Goal: Ask a question

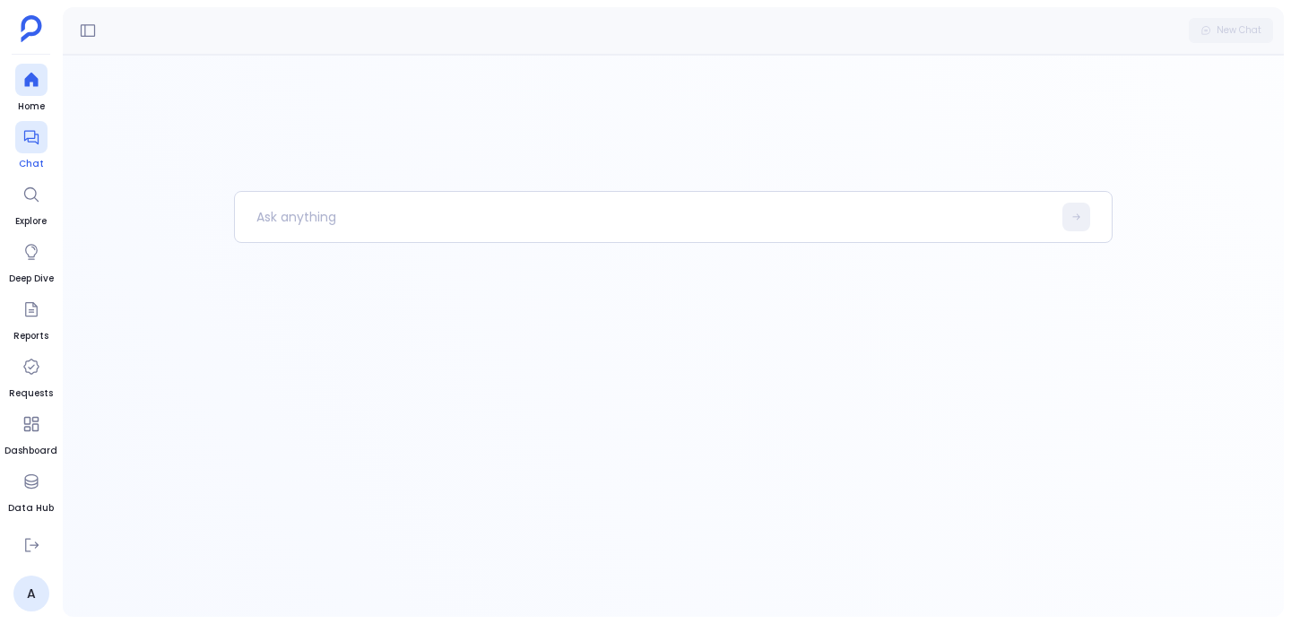
click at [32, 159] on span "Chat" at bounding box center [31, 164] width 32 height 14
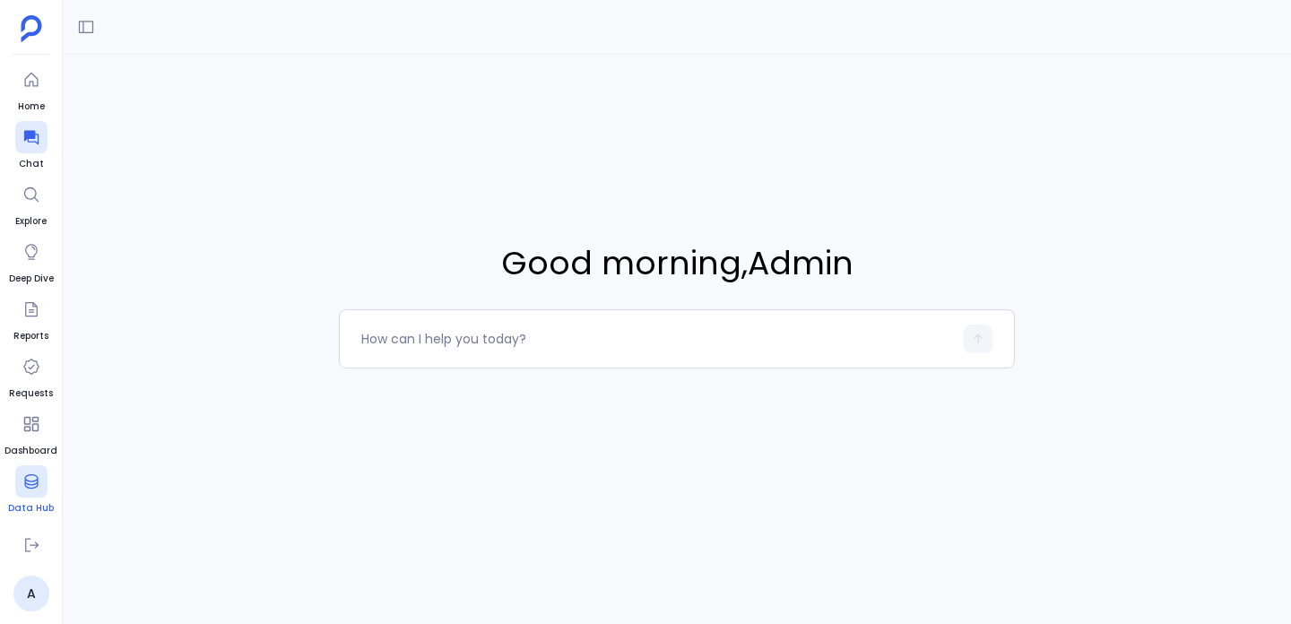
scroll to position [44, 0]
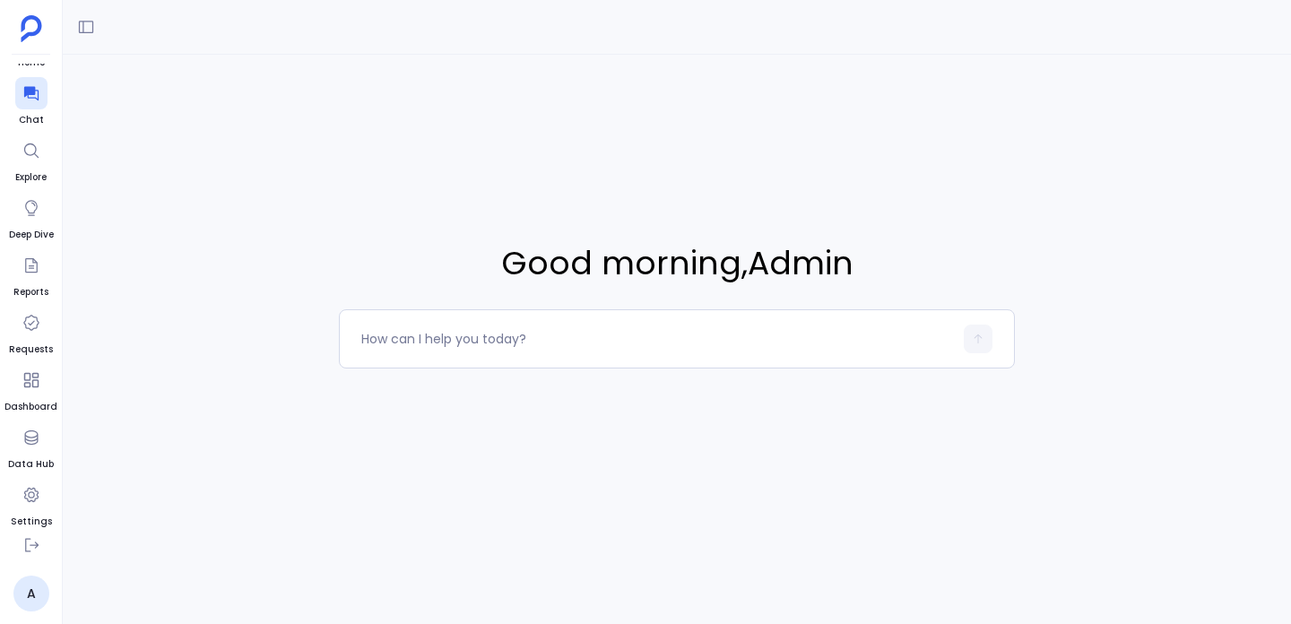
click at [863, 151] on div "Good morning , Admin" at bounding box center [677, 305] width 1229 height 500
click at [823, 269] on span "Good morning , Admin" at bounding box center [677, 263] width 676 height 48
click at [839, 172] on div "Good morning , Admin" at bounding box center [677, 305] width 1229 height 500
click at [628, 261] on span "Good morning , Admin" at bounding box center [677, 263] width 676 height 48
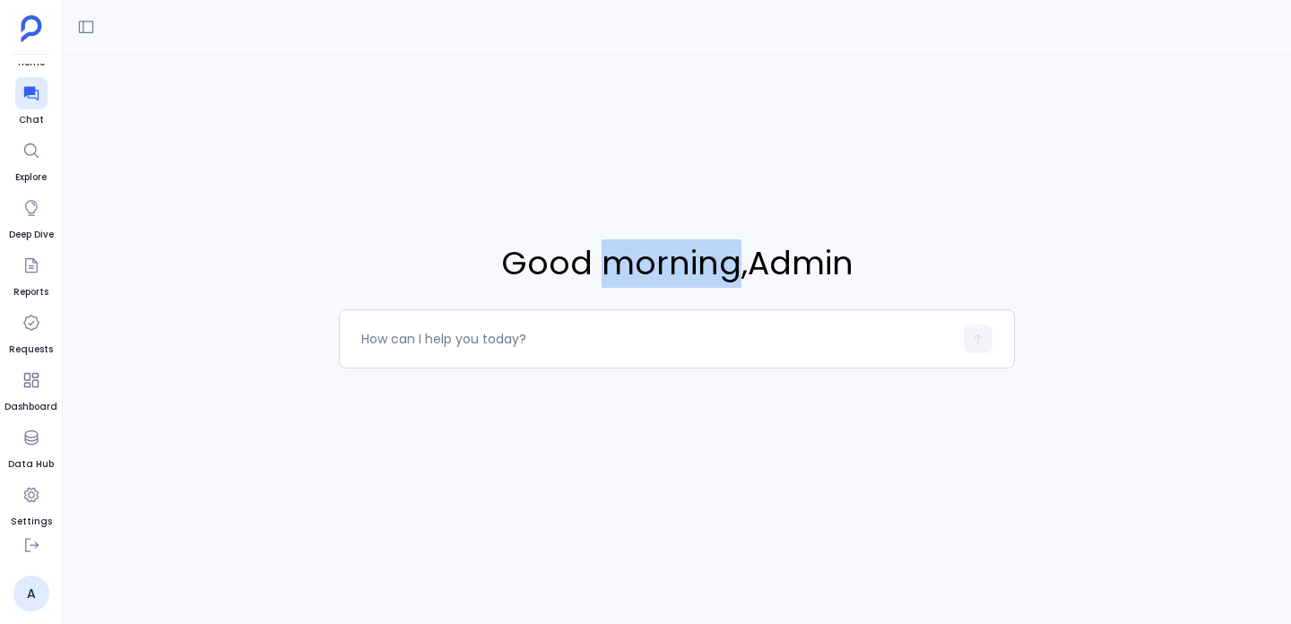
click at [628, 261] on span "Good morning , Admin" at bounding box center [677, 263] width 676 height 48
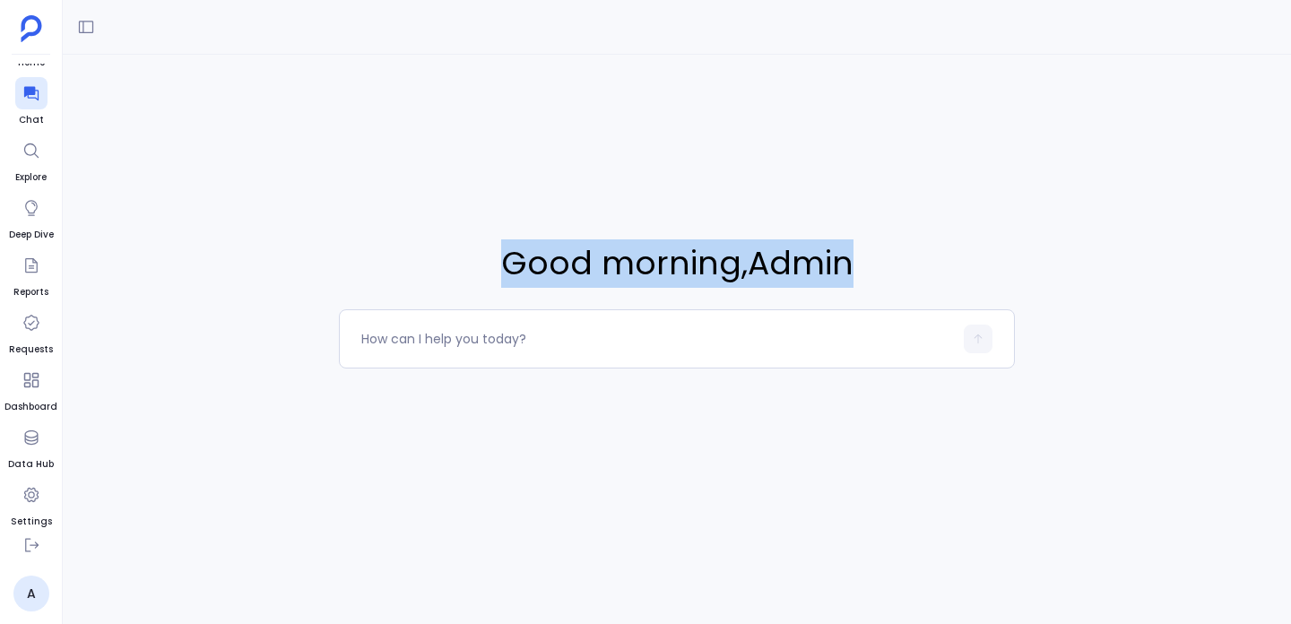
click at [628, 261] on span "Good morning , Admin" at bounding box center [677, 263] width 676 height 48
click at [616, 161] on div "Good morning , Admin" at bounding box center [677, 305] width 1229 height 500
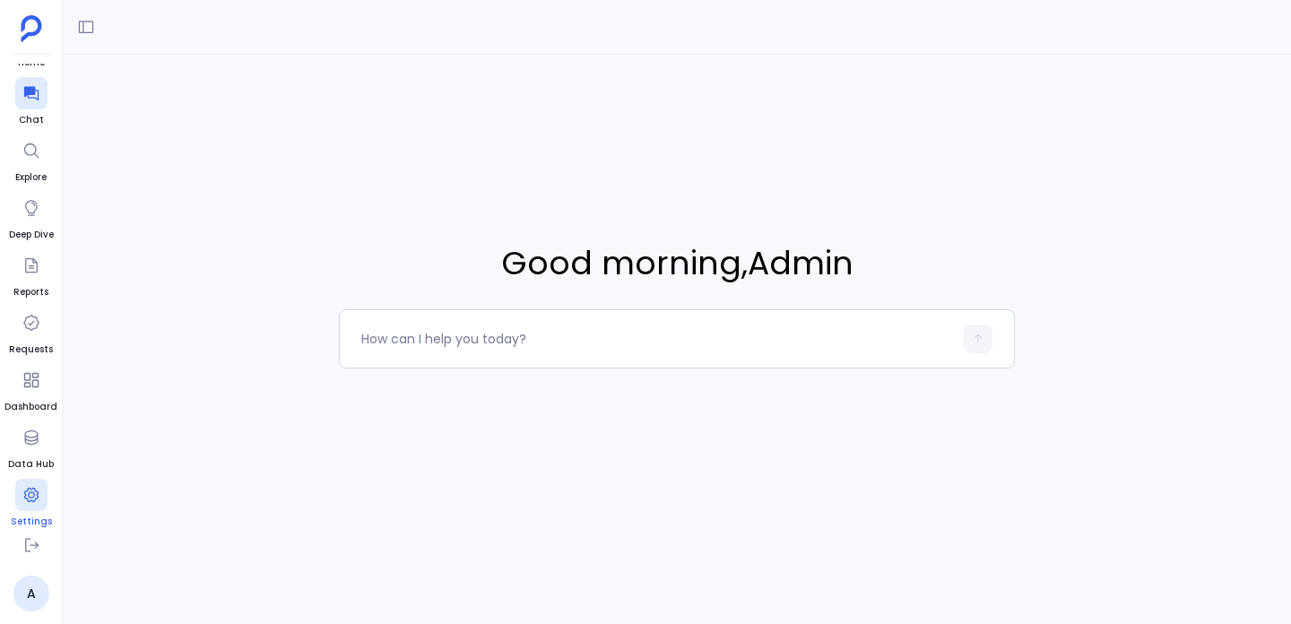
click at [39, 509] on div at bounding box center [31, 495] width 32 height 32
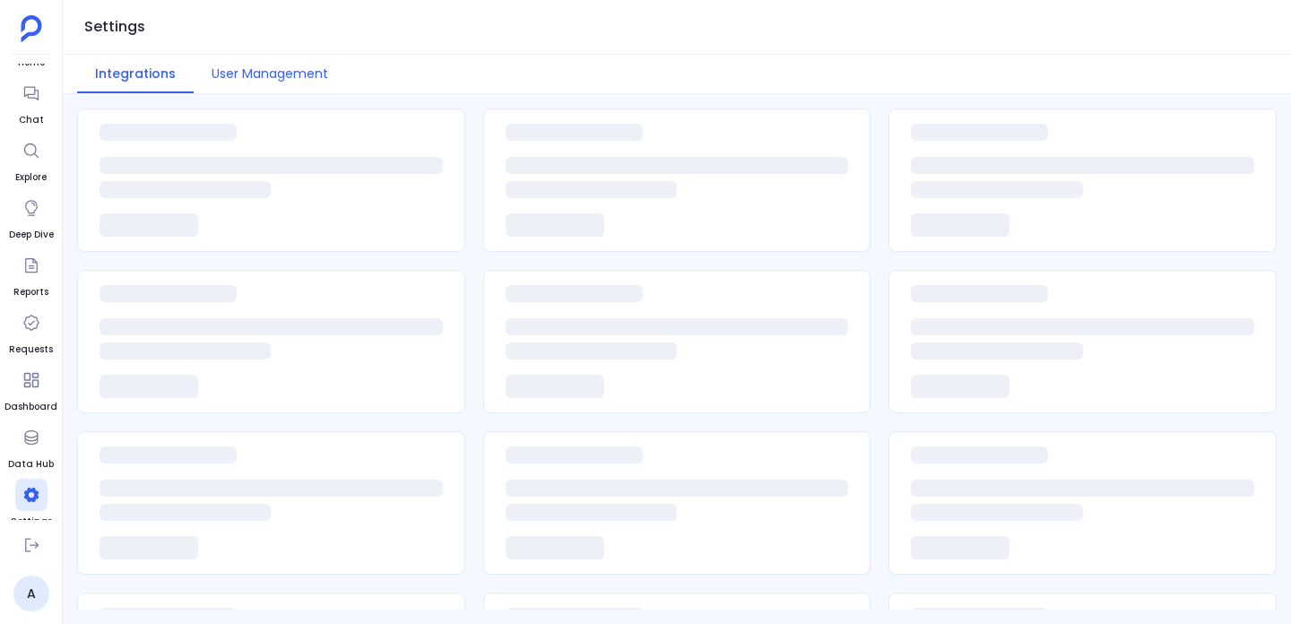
click at [283, 57] on button "User Management" at bounding box center [270, 74] width 152 height 39
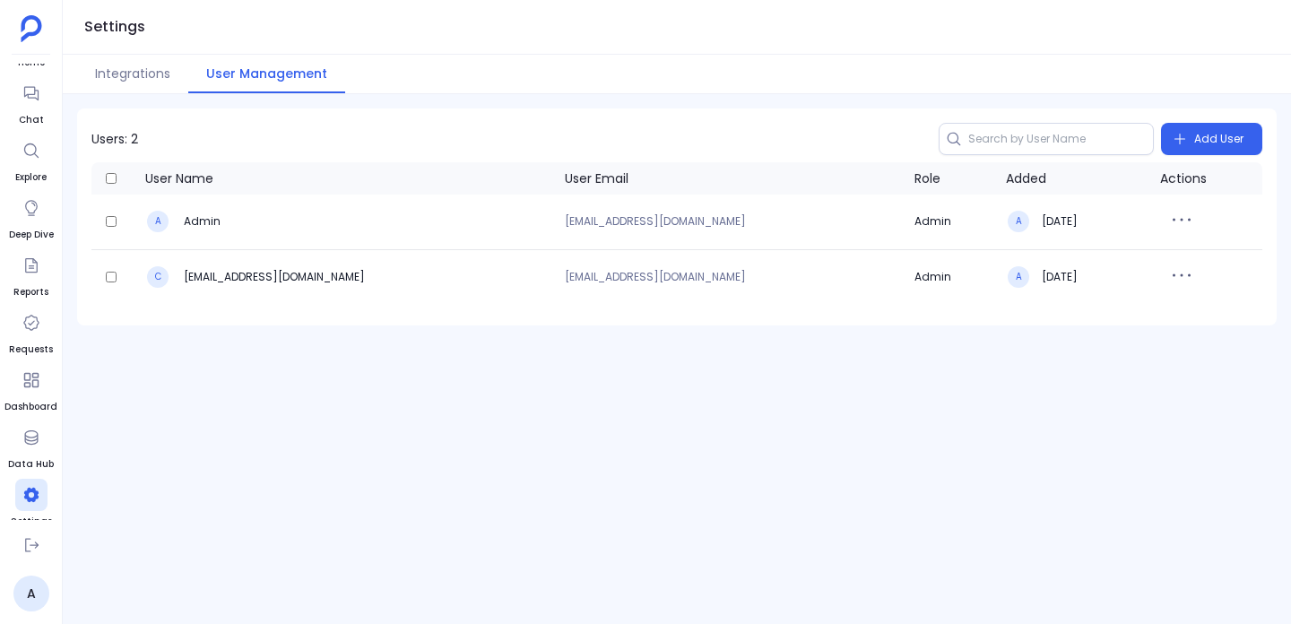
click at [250, 275] on h3 "[EMAIL_ADDRESS][DOMAIN_NAME]" at bounding box center [273, 277] width 184 height 14
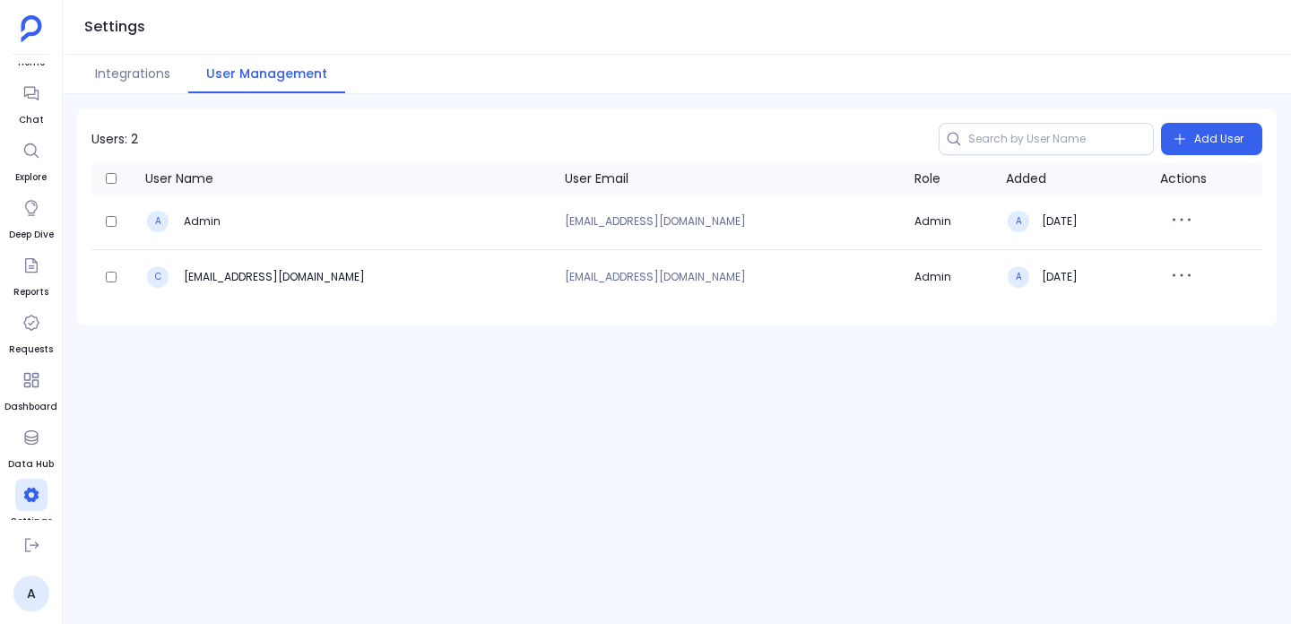
click at [585, 223] on p "[EMAIL_ADDRESS][DOMAIN_NAME]" at bounding box center [732, 221] width 335 height 11
click at [576, 276] on p "[EMAIL_ADDRESS][DOMAIN_NAME]" at bounding box center [732, 277] width 335 height 11
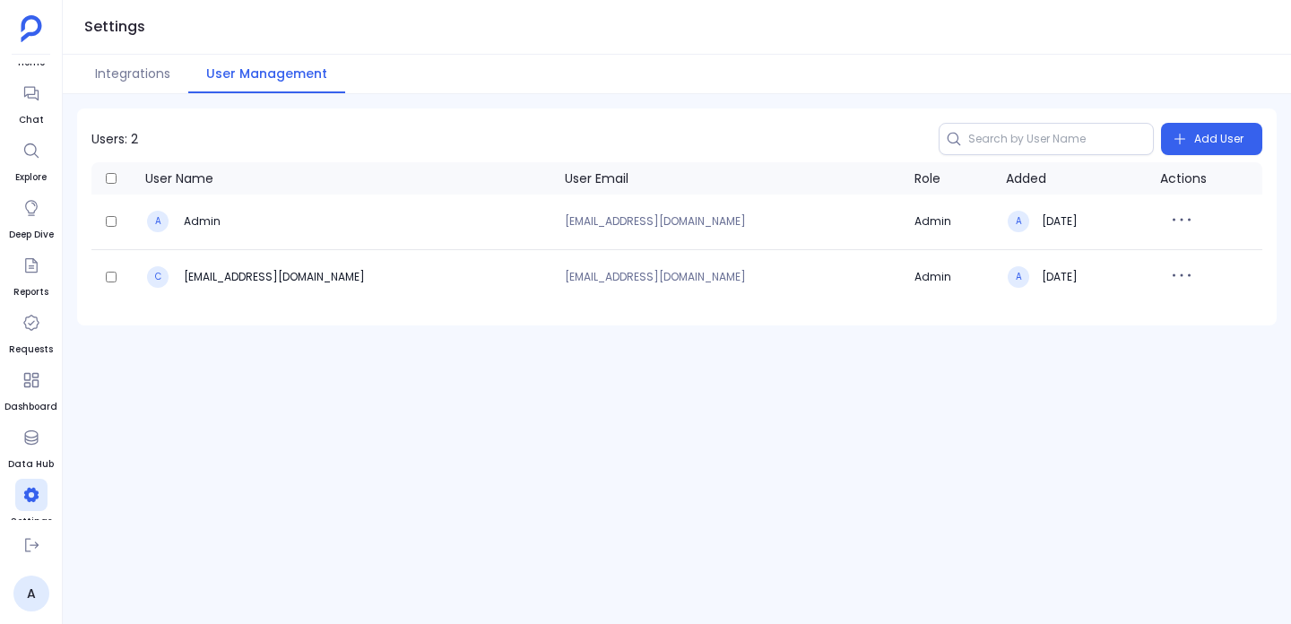
click at [653, 275] on p "[EMAIL_ADDRESS][DOMAIN_NAME]" at bounding box center [732, 277] width 335 height 11
click at [305, 271] on h3 "[EMAIL_ADDRESS][DOMAIN_NAME]" at bounding box center [273, 277] width 184 height 14
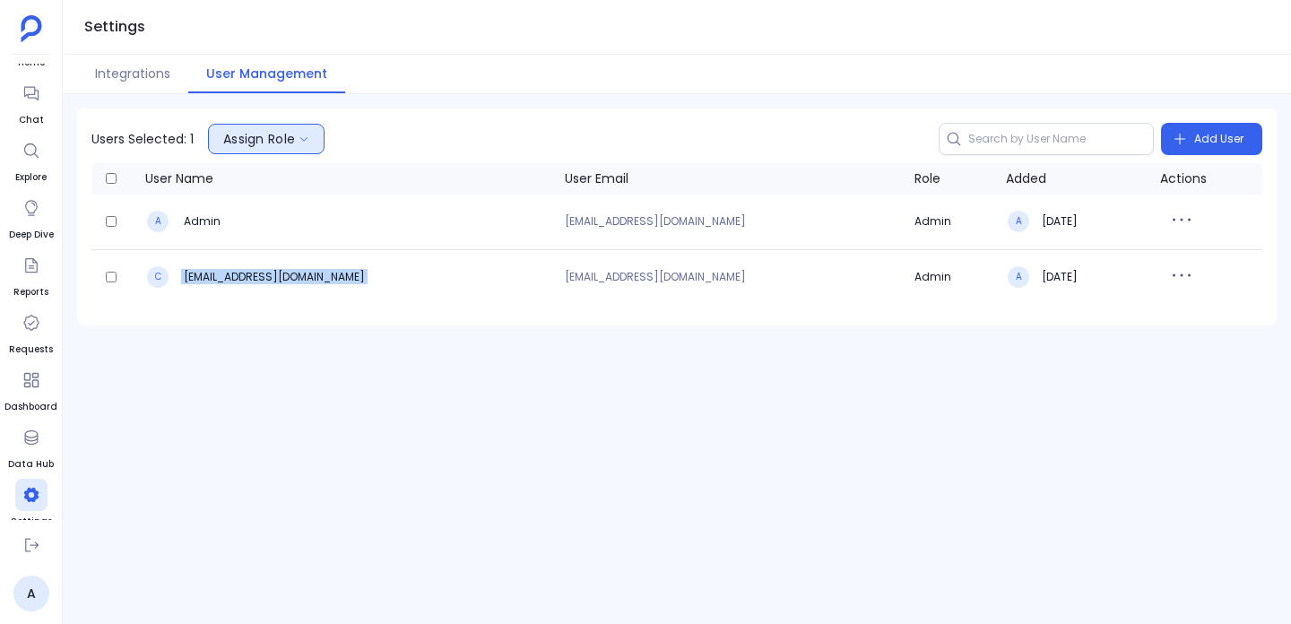
click at [311, 135] on button "Assign Role" at bounding box center [266, 139] width 117 height 30
click at [298, 361] on div "Users Selected: 1 Assign Role Admin User Add User User Name User Email Role Add…" at bounding box center [677, 359] width 1229 height 530
click at [193, 210] on div "A Admin" at bounding box center [347, 221] width 404 height 25
click at [104, 217] on div at bounding box center [115, 221] width 32 height 11
click at [352, 401] on div "Users Selected: 2 Assign Role Add User User Name User Email Role Added Actions …" at bounding box center [677, 359] width 1229 height 530
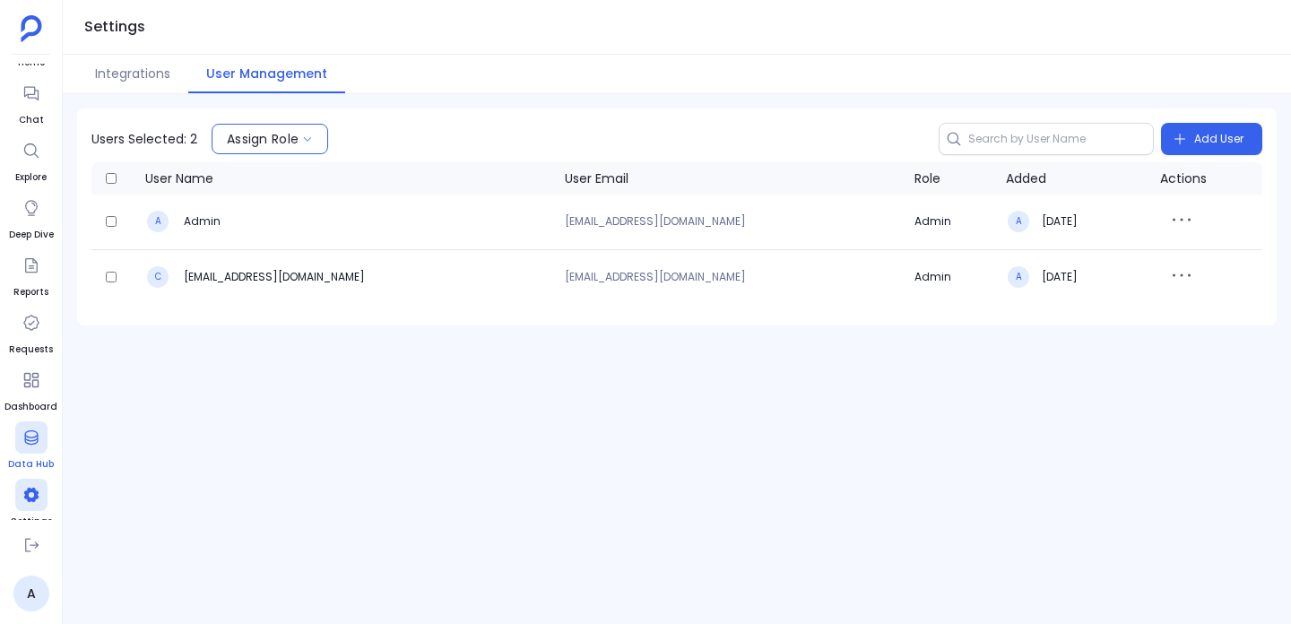
scroll to position [53, 0]
click at [30, 481] on icon at bounding box center [30, 486] width 14 height 14
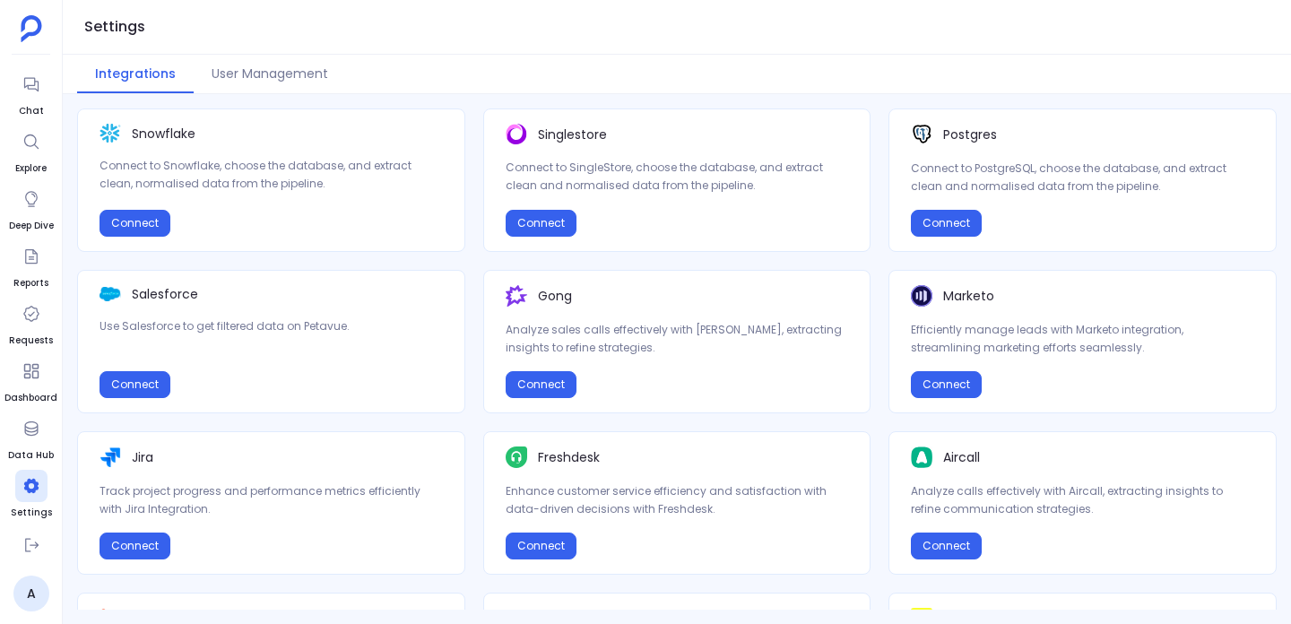
click at [293, 177] on p "Connect to Snowflake, choose the database, and extract clean, normalised data f…" at bounding box center [271, 175] width 343 height 36
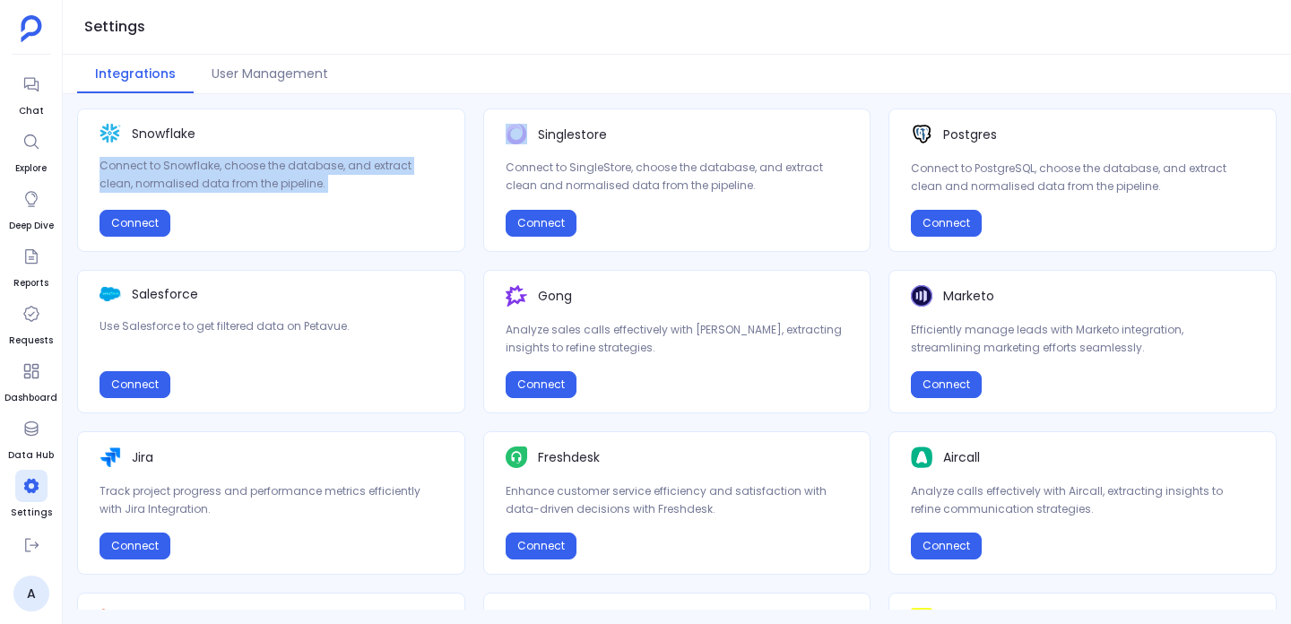
click at [293, 177] on p "Connect to Snowflake, choose the database, and extract clean, normalised data f…" at bounding box center [271, 175] width 343 height 36
click at [293, 173] on p "Connect to Snowflake, choose the database, and extract clean, normalised data f…" at bounding box center [271, 175] width 343 height 36
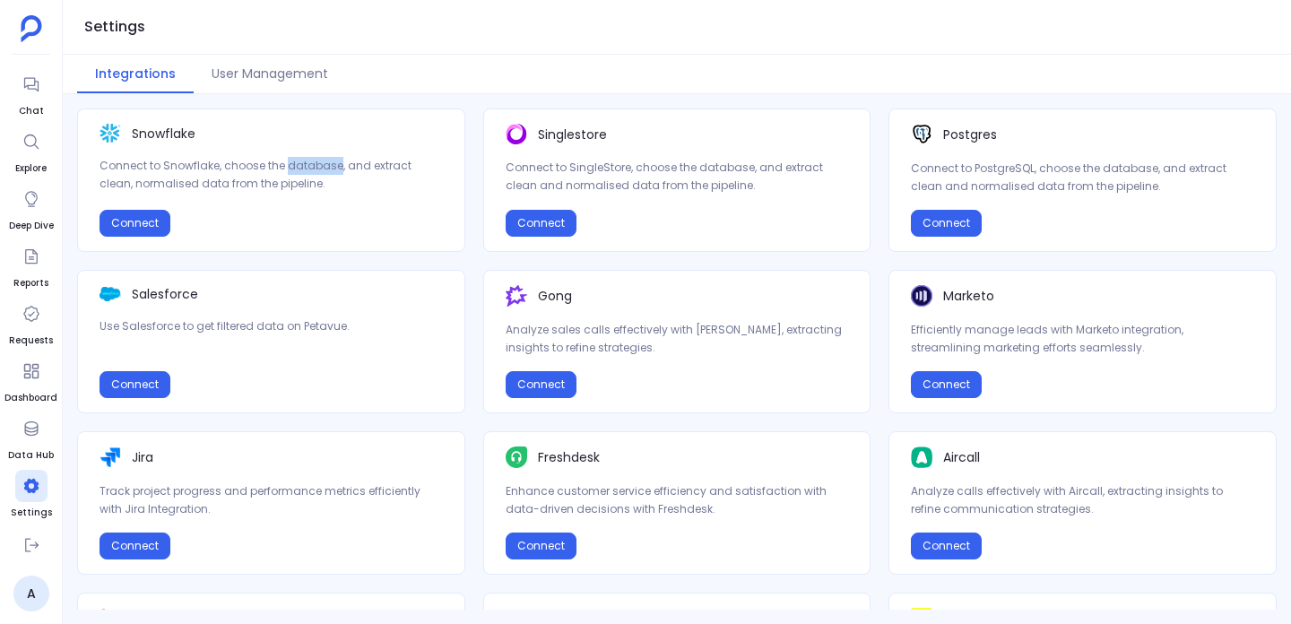
click at [293, 173] on p "Connect to Snowflake, choose the database, and extract clean, normalised data f…" at bounding box center [271, 175] width 343 height 36
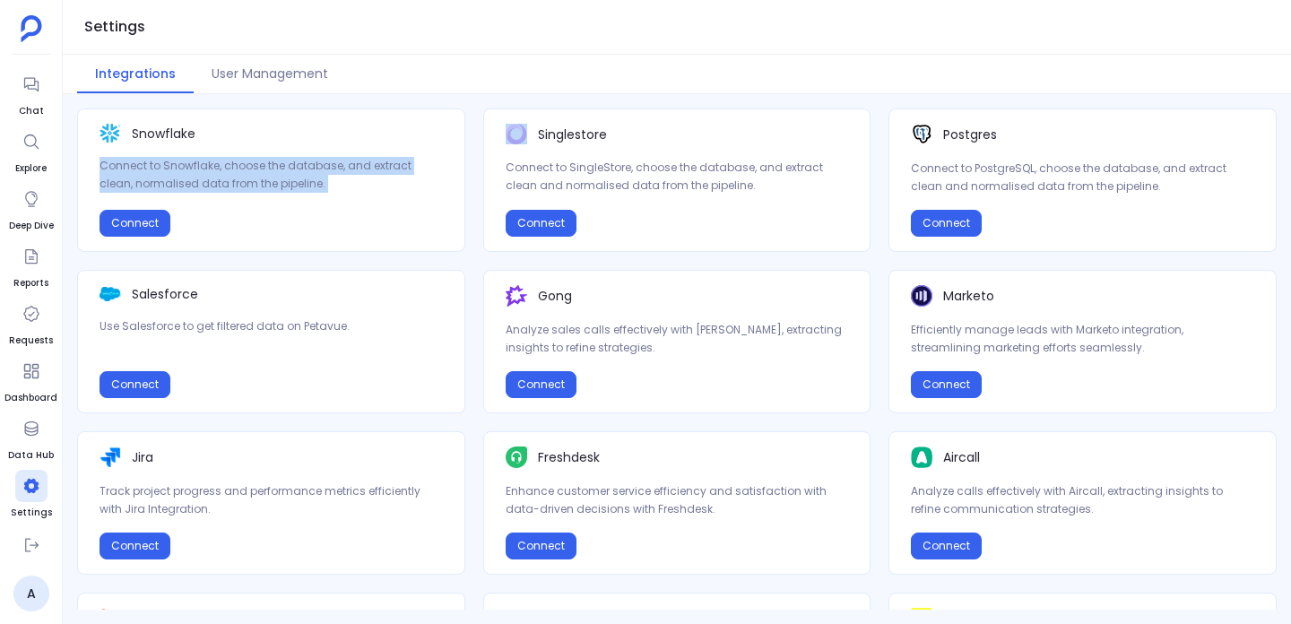
click at [293, 173] on p "Connect to Snowflake, choose the database, and extract clean, normalised data f…" at bounding box center [271, 175] width 343 height 36
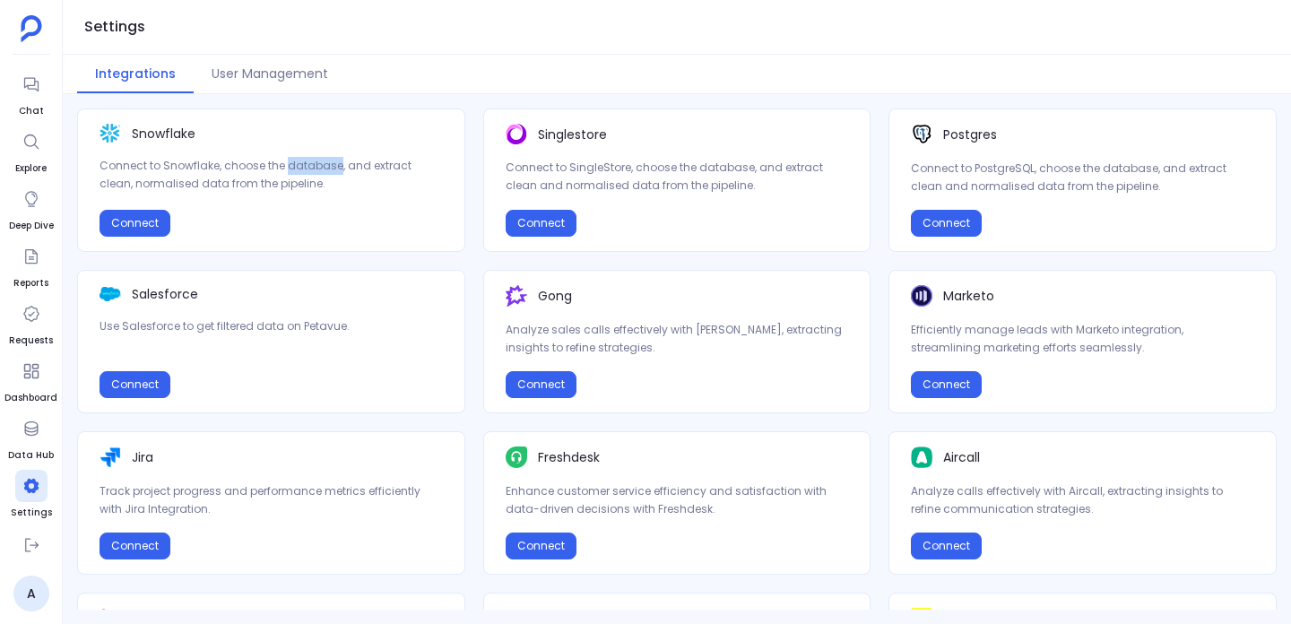
click at [293, 173] on p "Connect to Snowflake, choose the database, and extract clean, normalised data f…" at bounding box center [271, 175] width 343 height 36
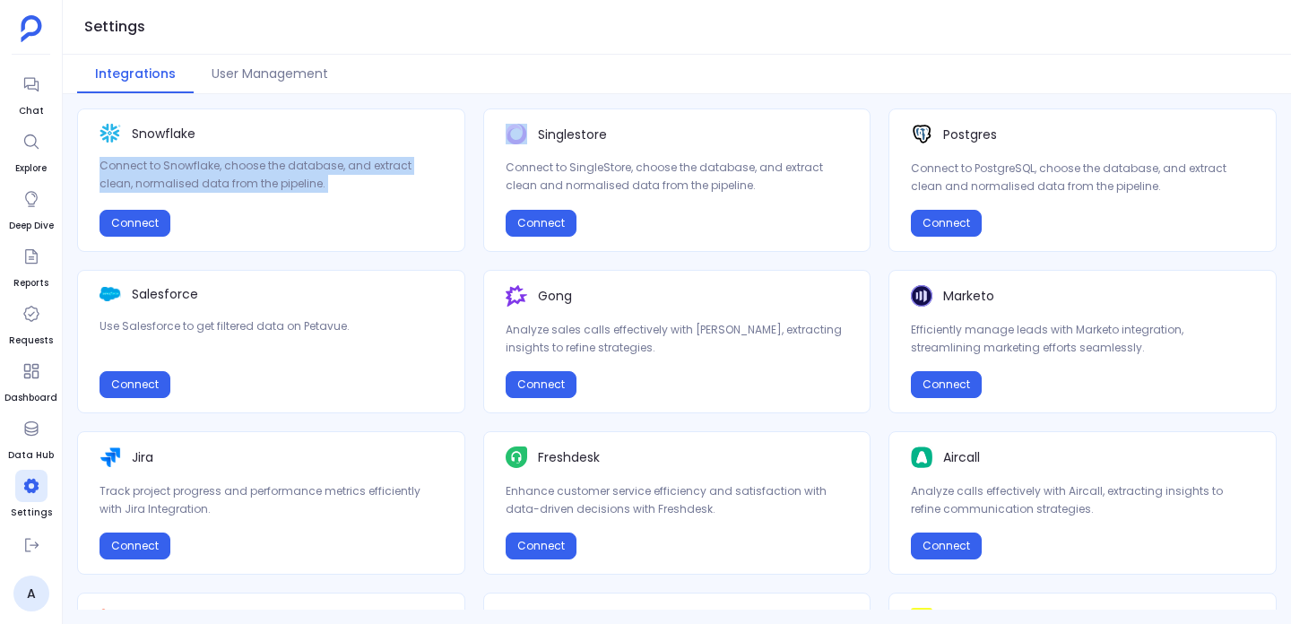
click at [293, 173] on p "Connect to Snowflake, choose the database, and extract clean, normalised data f…" at bounding box center [271, 175] width 343 height 36
click at [281, 182] on p "Connect to Snowflake, choose the database, and extract clean, normalised data f…" at bounding box center [271, 175] width 343 height 36
drag, startPoint x: 281, startPoint y: 182, endPoint x: 100, endPoint y: 170, distance: 180.7
click at [100, 170] on p "Connect to Snowflake, choose the database, and extract clean, normalised data f…" at bounding box center [271, 175] width 343 height 36
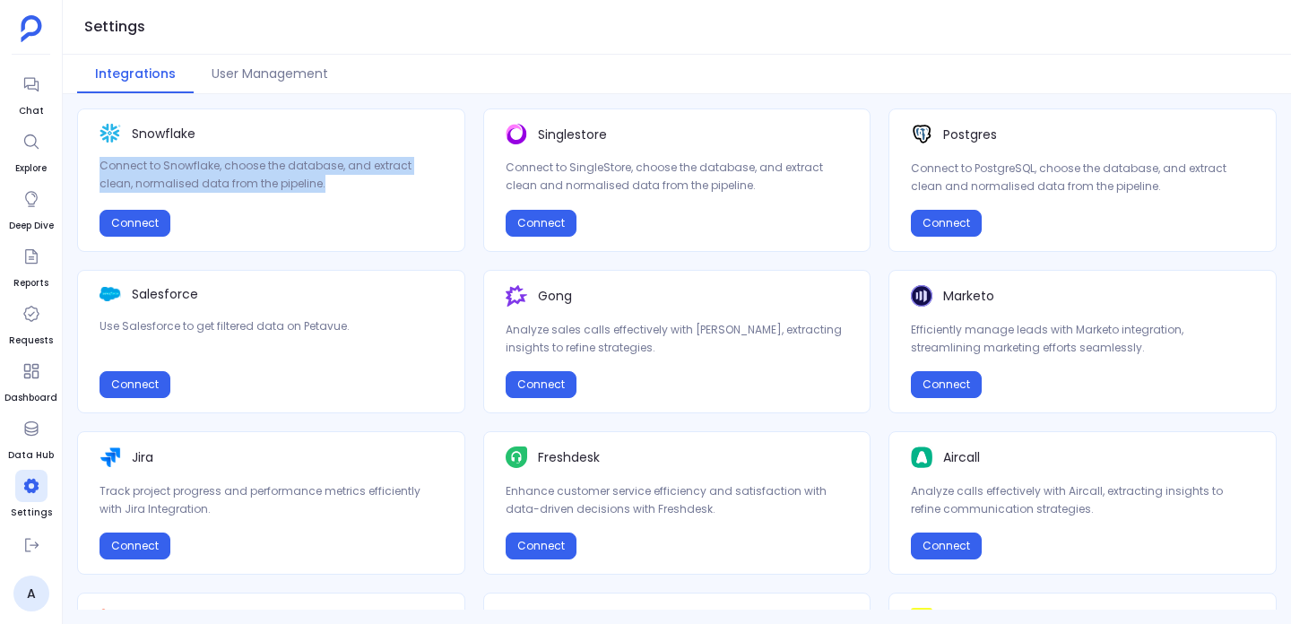
drag, startPoint x: 100, startPoint y: 170, endPoint x: 283, endPoint y: 186, distance: 183.7
click at [284, 186] on p "Connect to Snowflake, choose the database, and extract clean, normalised data f…" at bounding box center [271, 175] width 343 height 36
click at [301, 229] on div "Connect" at bounding box center [271, 223] width 343 height 27
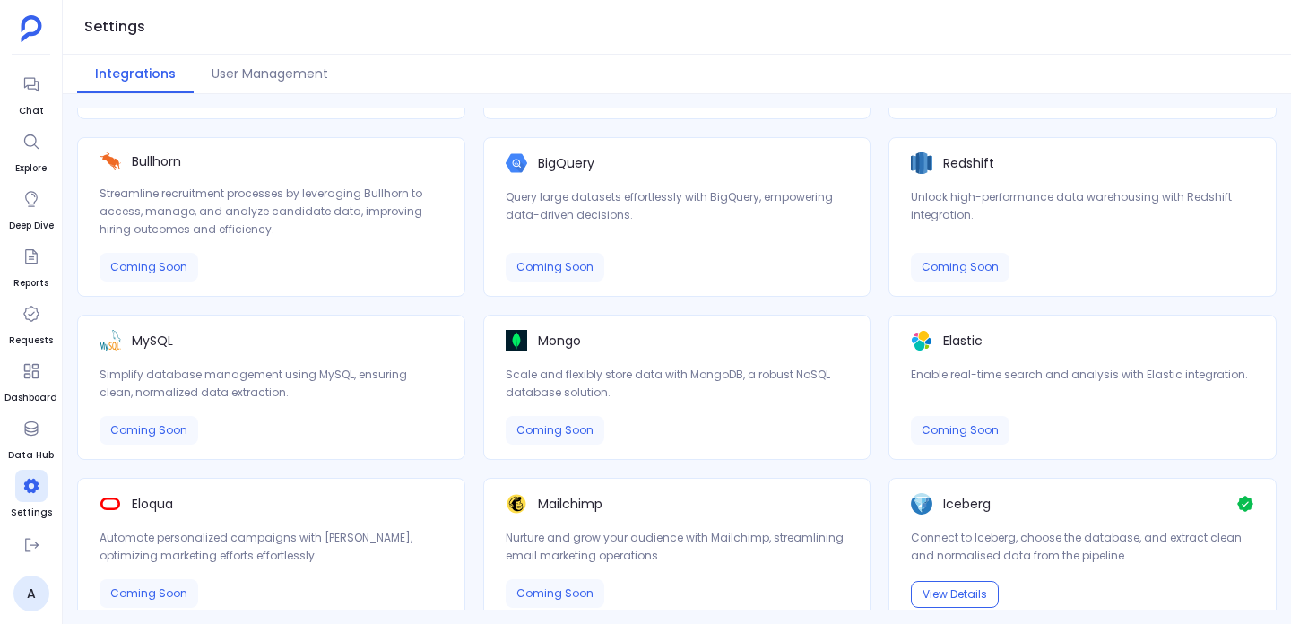
scroll to position [794, 0]
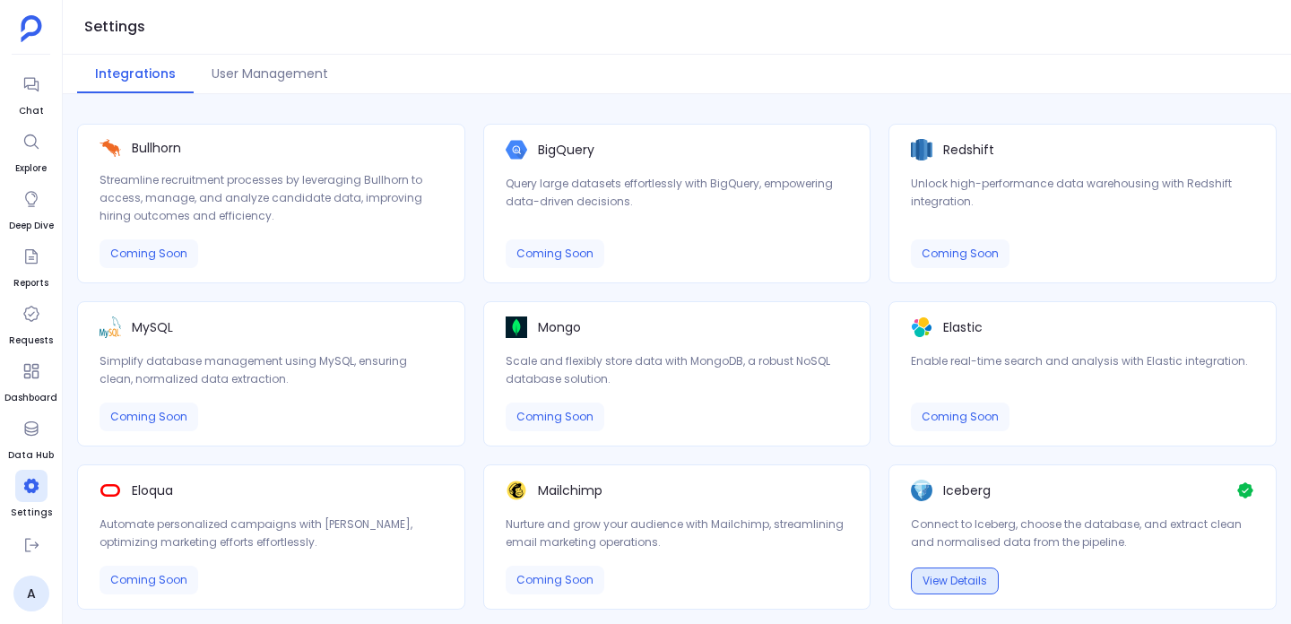
click at [962, 575] on button "View Details" at bounding box center [955, 581] width 88 height 27
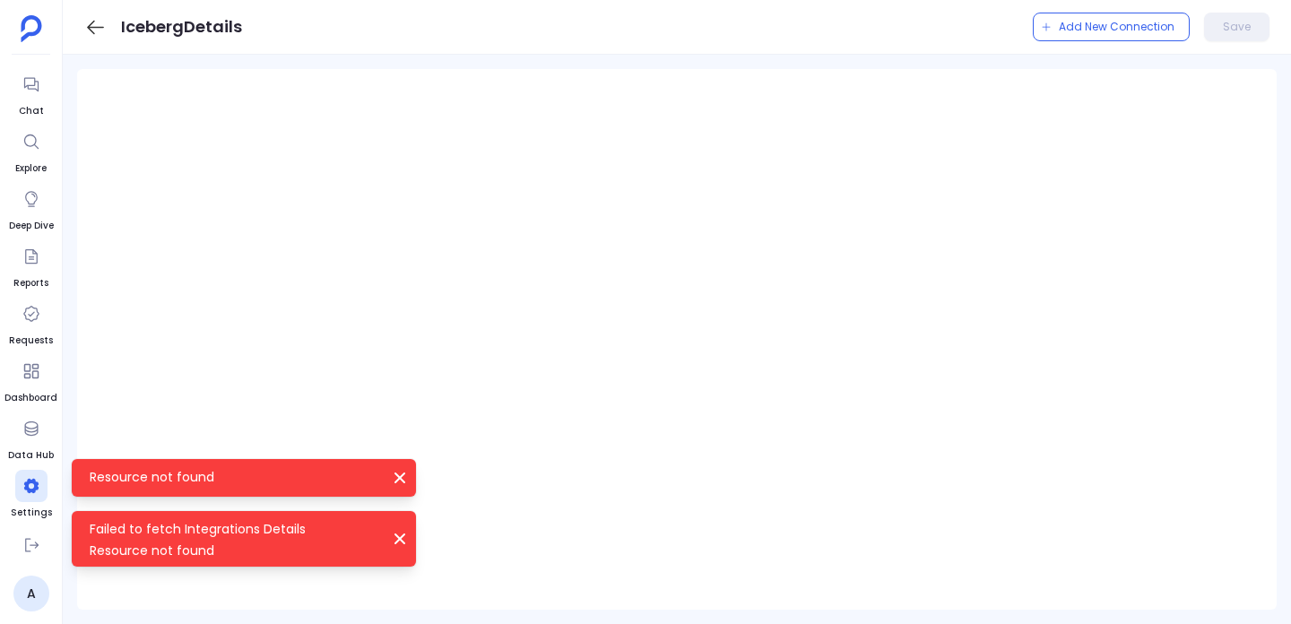
click at [406, 477] on icon "Resource not found" at bounding box center [400, 478] width 18 height 18
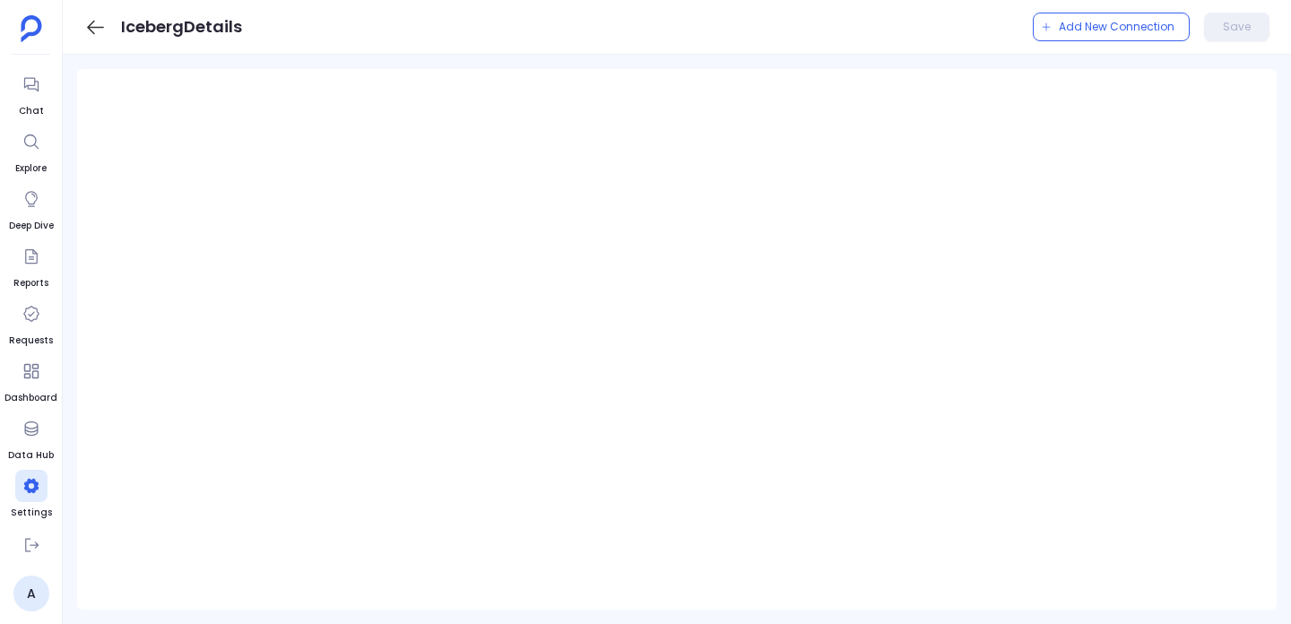
click at [87, 31] on icon at bounding box center [95, 27] width 22 height 22
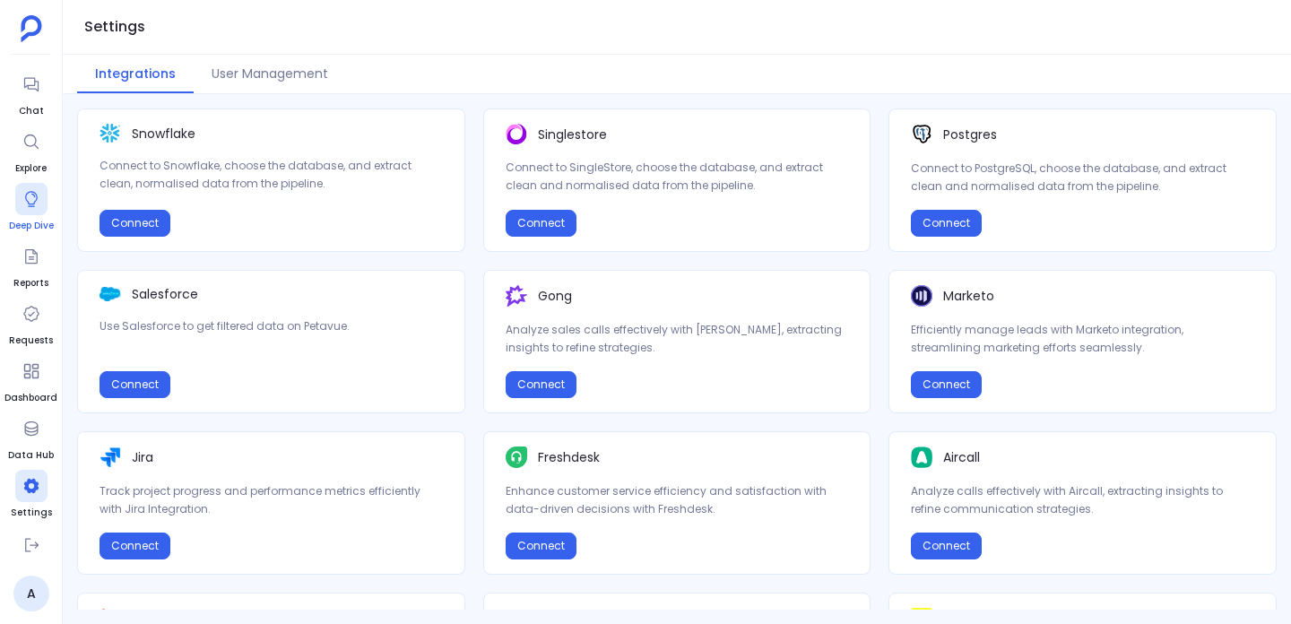
click at [29, 201] on icon at bounding box center [31, 199] width 18 height 18
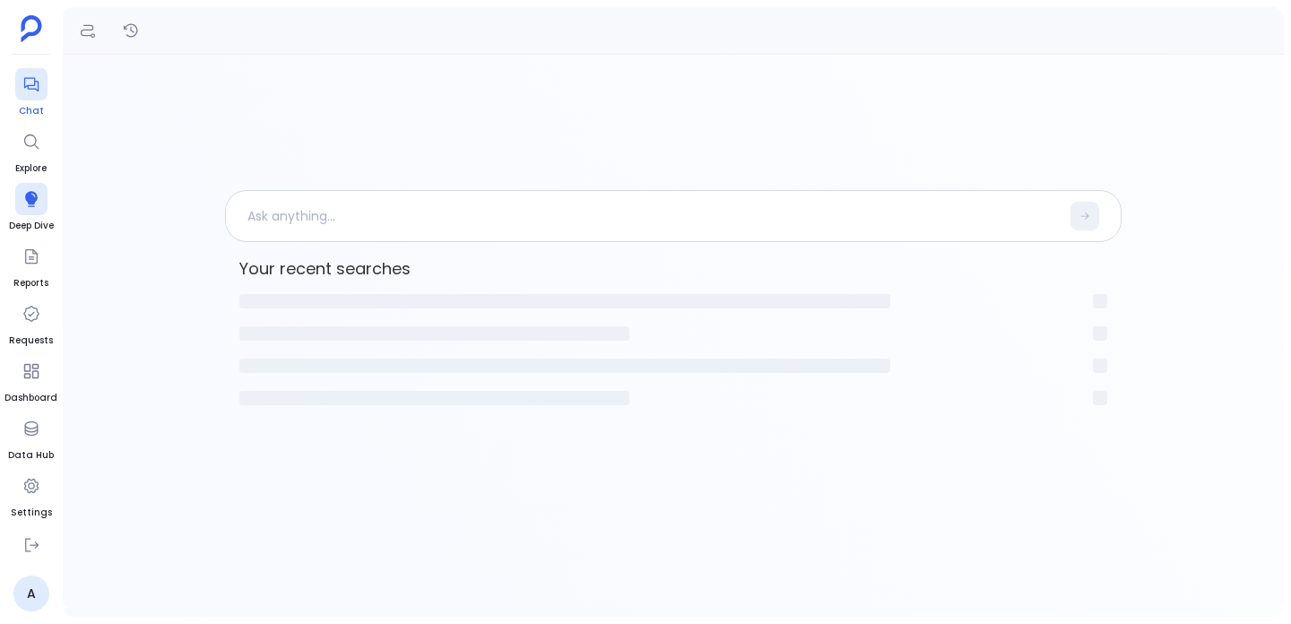
click at [30, 102] on link "Chat" at bounding box center [31, 93] width 32 height 50
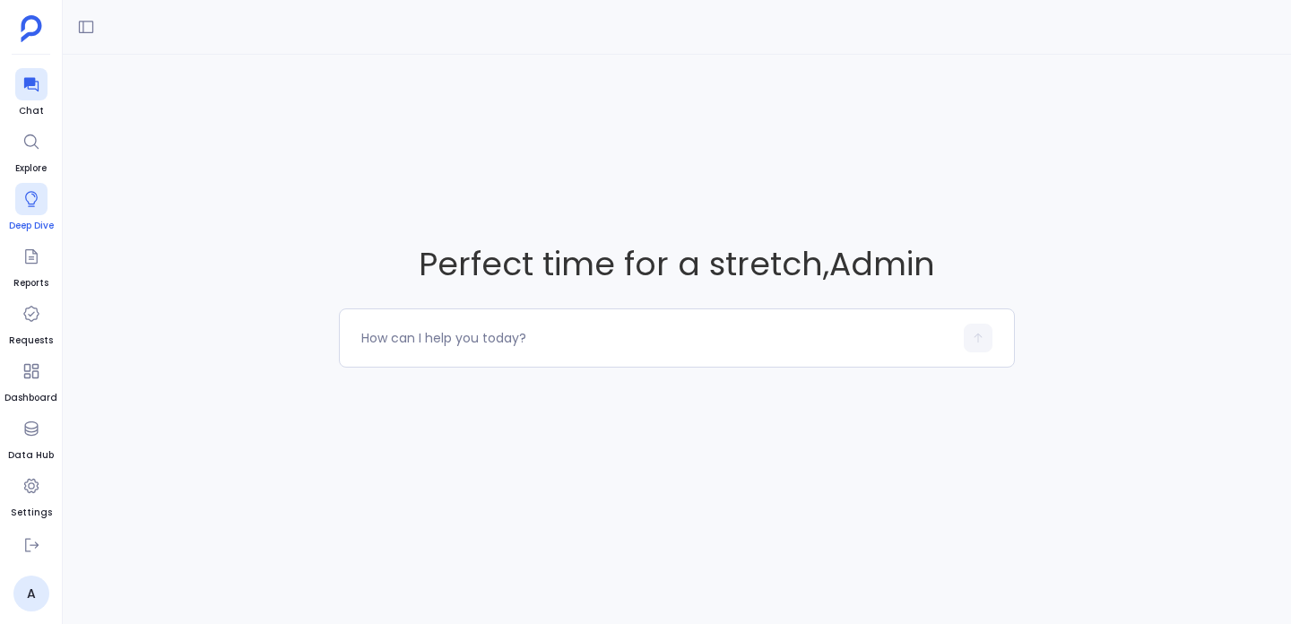
click at [33, 199] on icon at bounding box center [31, 199] width 18 height 18
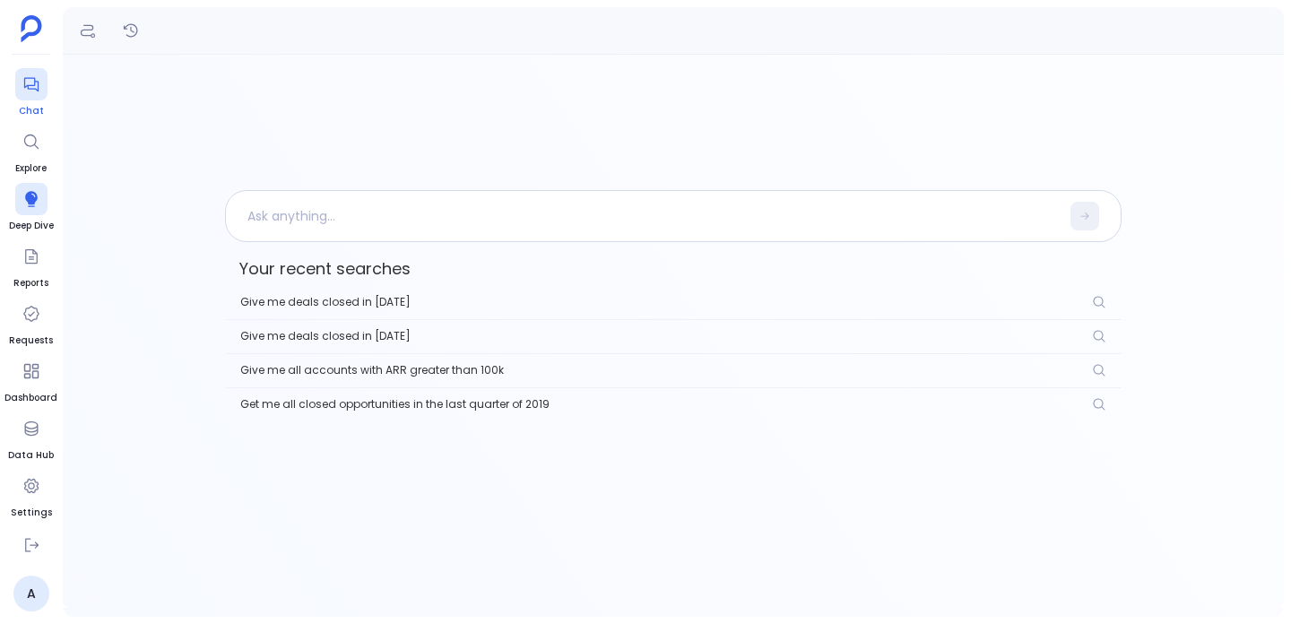
click at [30, 100] on link "Chat" at bounding box center [31, 93] width 32 height 50
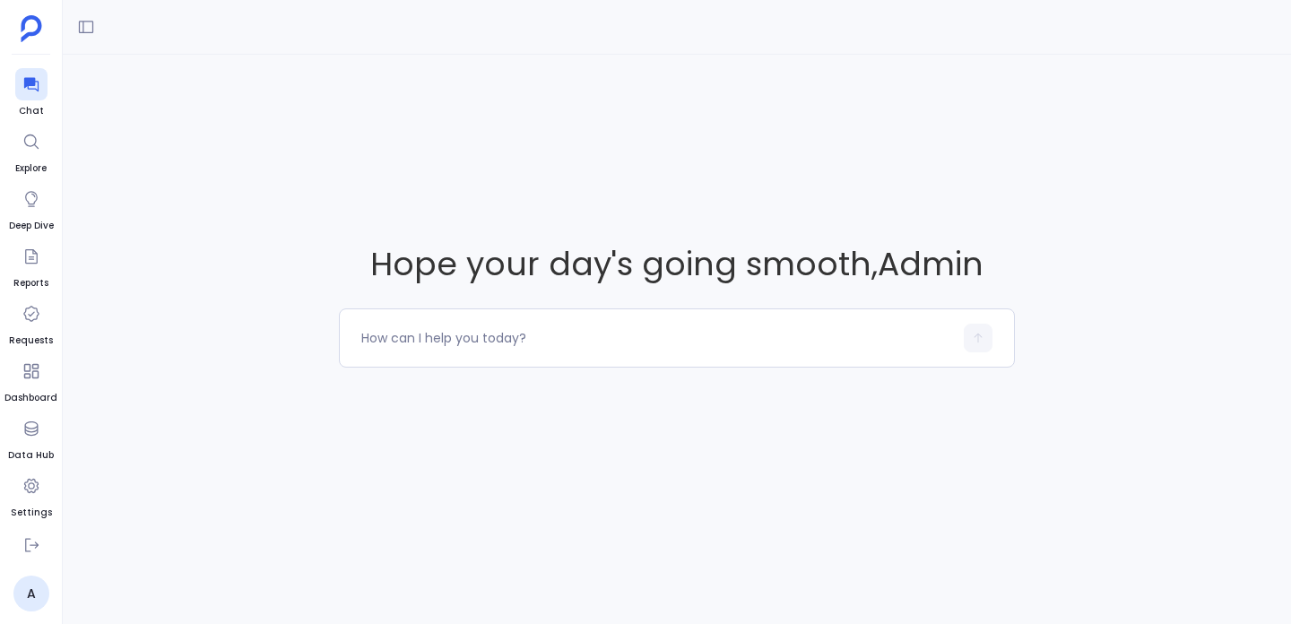
click at [503, 288] on div "Hope your day's going smooth , Admin" at bounding box center [677, 305] width 1229 height 500
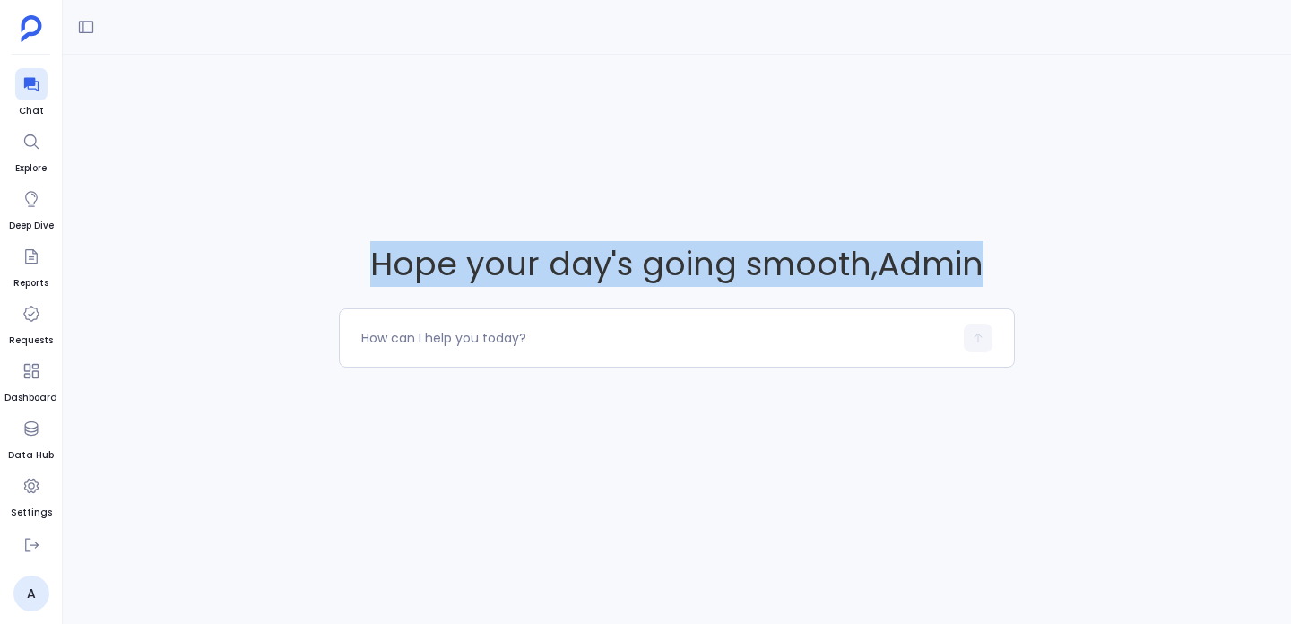
click at [503, 288] on div "Hope your day's going smooth , Admin" at bounding box center [677, 305] width 1229 height 500
click at [500, 284] on span "Hope your day's going smooth , Admin" at bounding box center [677, 264] width 676 height 46
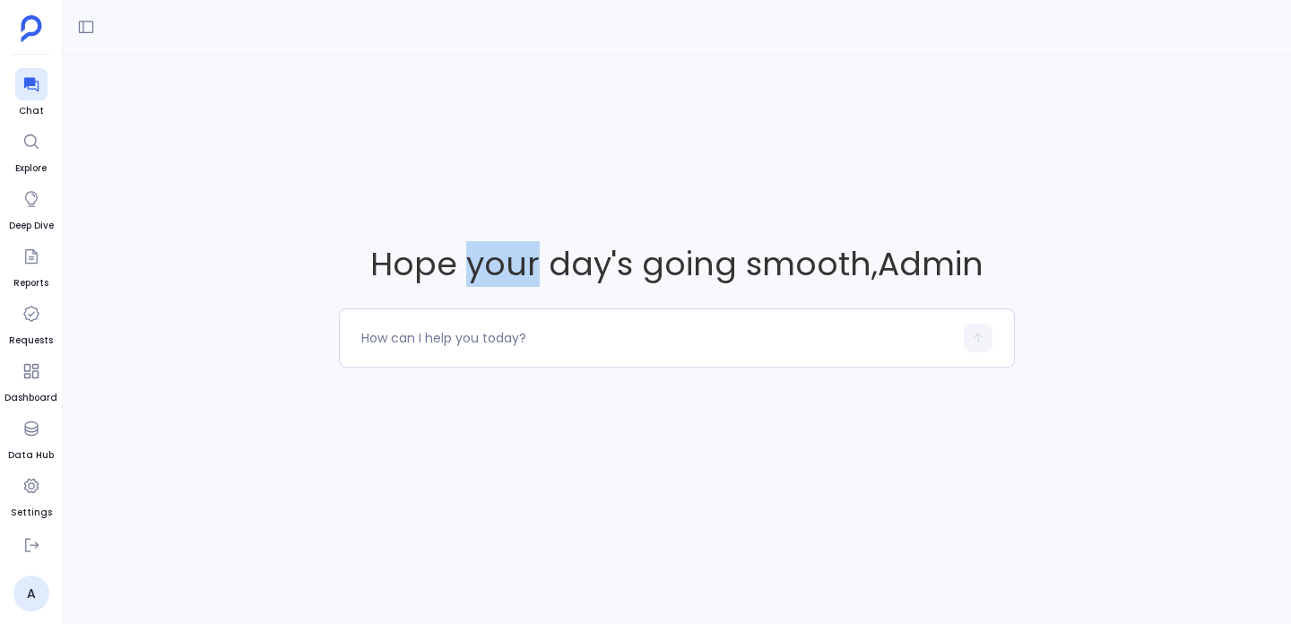
click at [500, 284] on span "Hope your day's going smooth , Admin" at bounding box center [677, 264] width 676 height 46
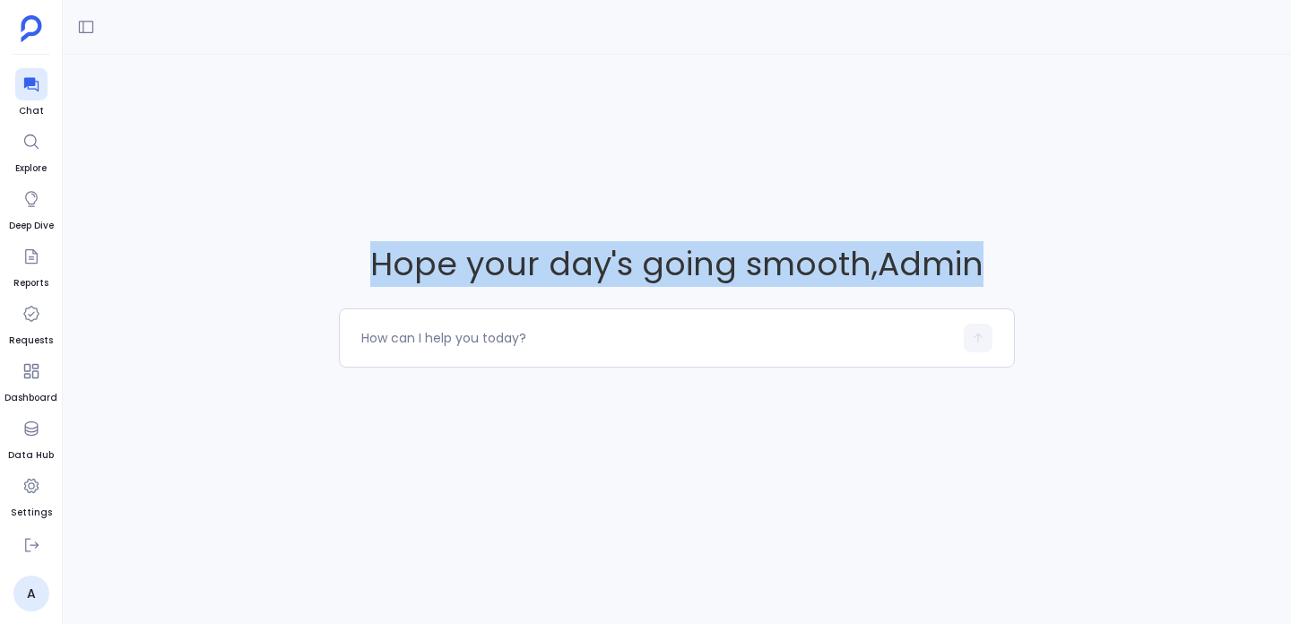
click at [500, 284] on span "Hope your day's going smooth , Admin" at bounding box center [677, 264] width 676 height 46
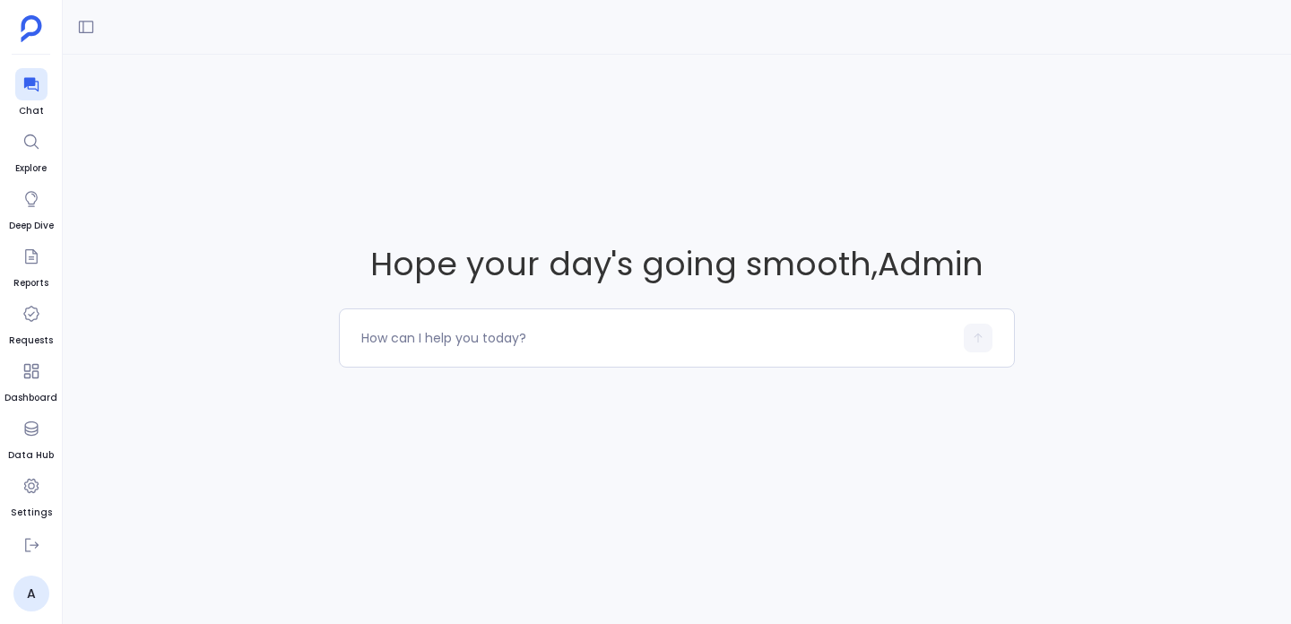
click at [68, 28] on div at bounding box center [677, 27] width 1229 height 55
click at [95, 28] on button at bounding box center [86, 27] width 29 height 29
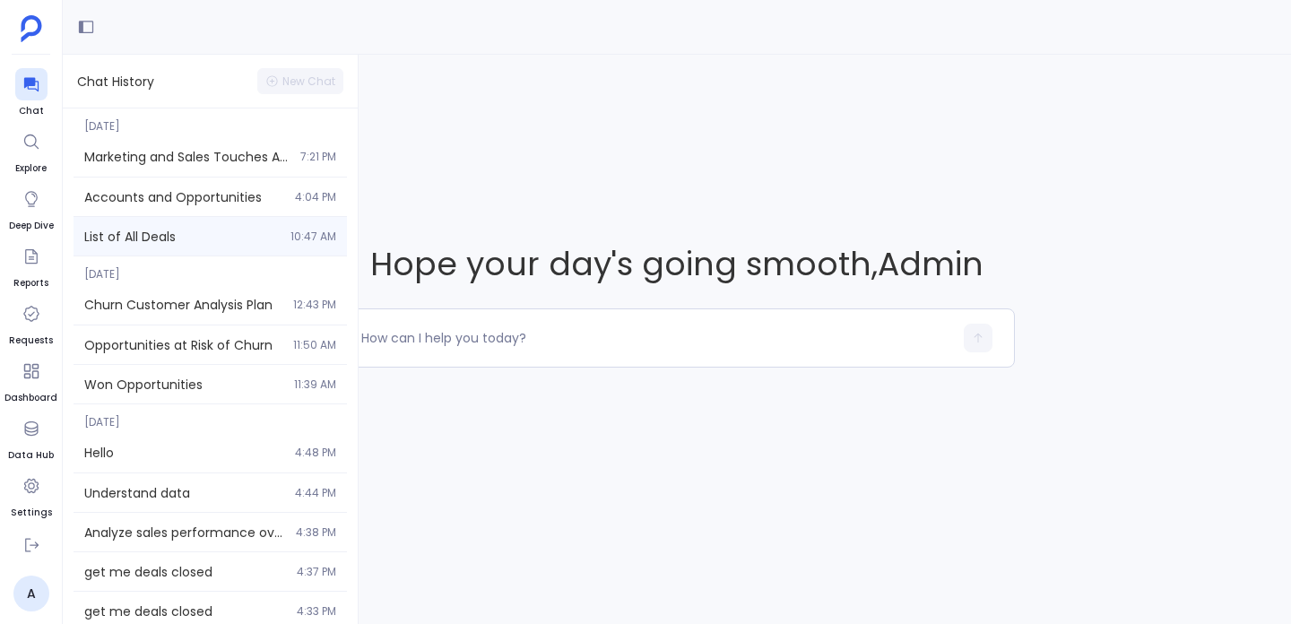
click at [166, 231] on span "List of All Deals" at bounding box center [182, 237] width 196 height 18
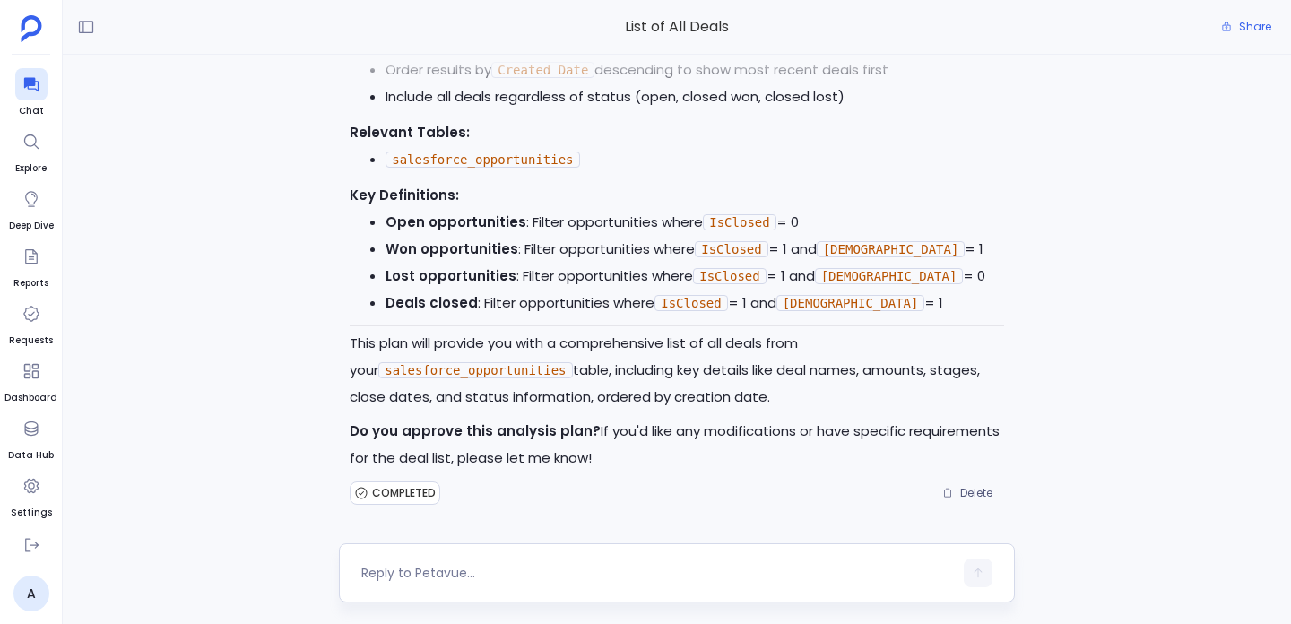
click at [428, 569] on textarea at bounding box center [657, 573] width 592 height 18
type textarea "u"
type textarea "yes"
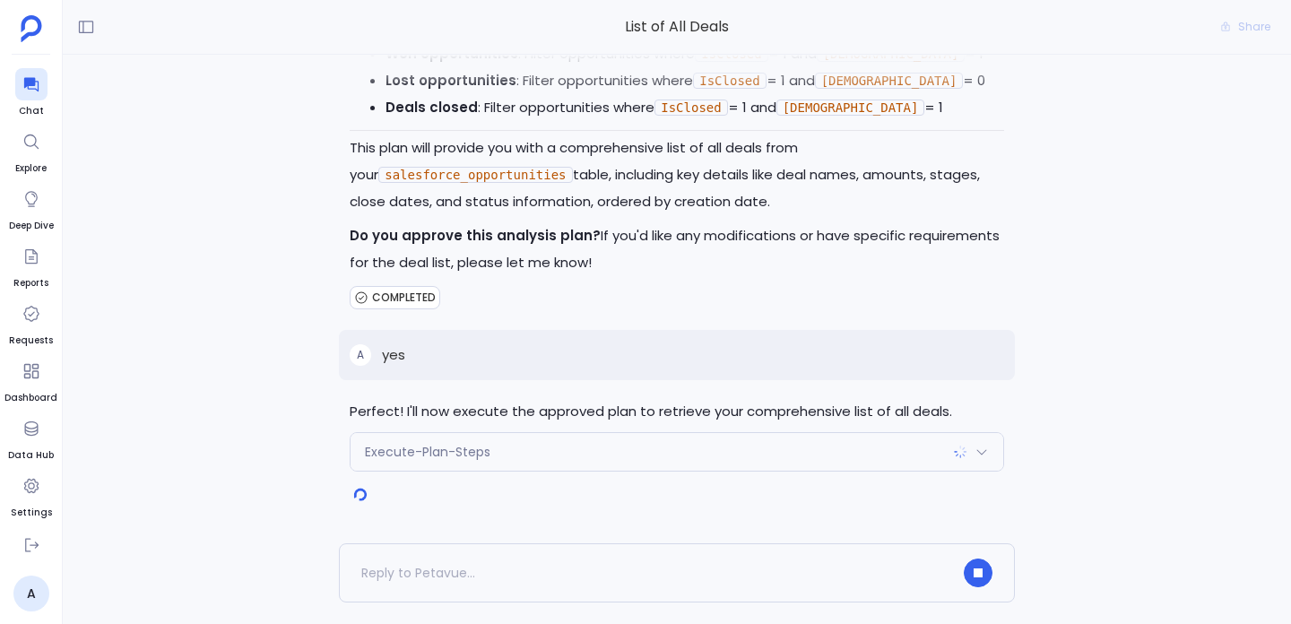
click at [499, 241] on strong "Do you approve this analysis plan?" at bounding box center [475, 235] width 251 height 19
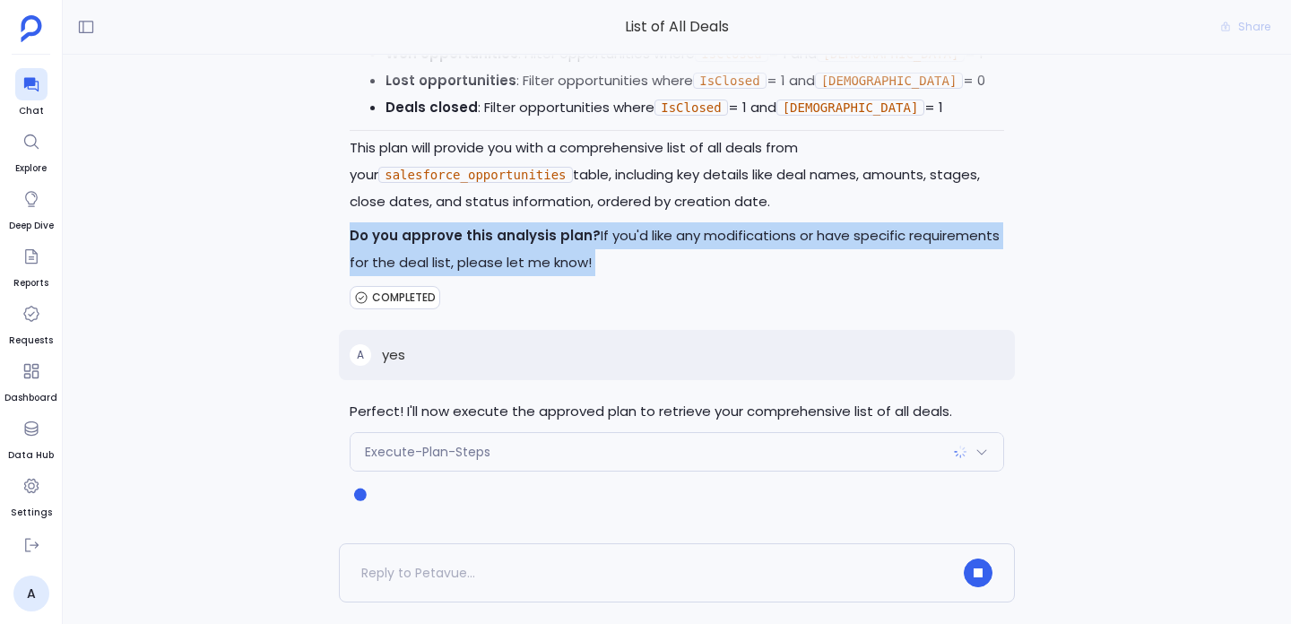
click at [499, 241] on strong "Do you approve this analysis plan?" at bounding box center [475, 235] width 251 height 19
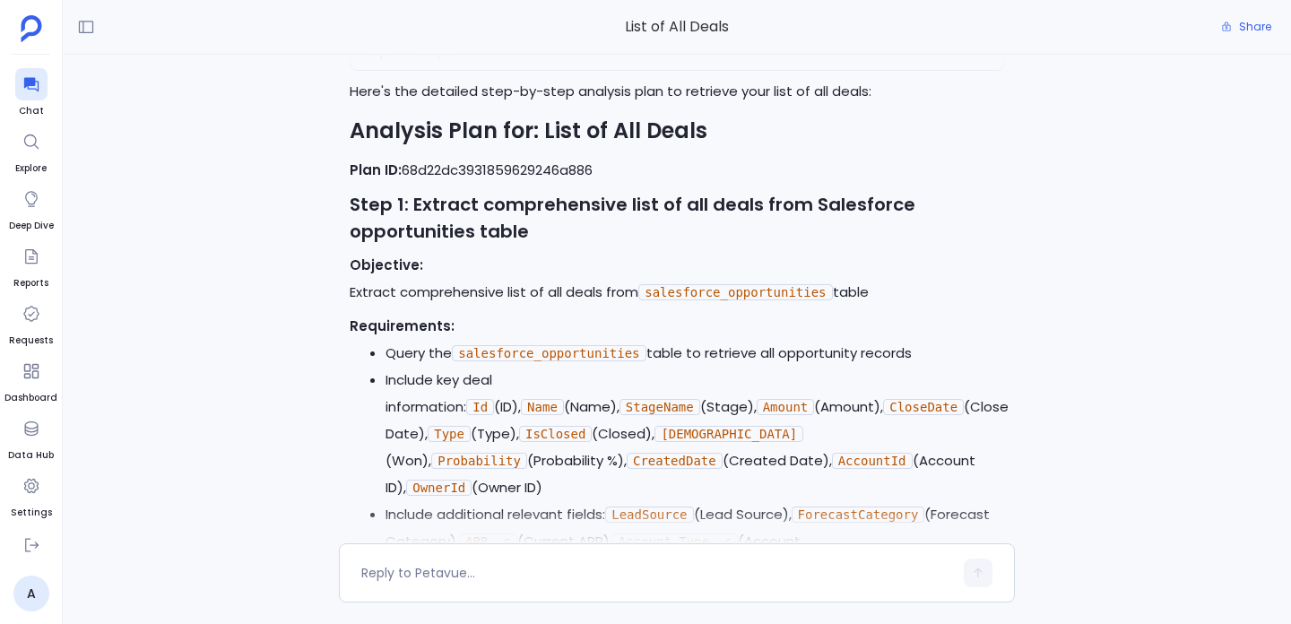
scroll to position [-1230, 0]
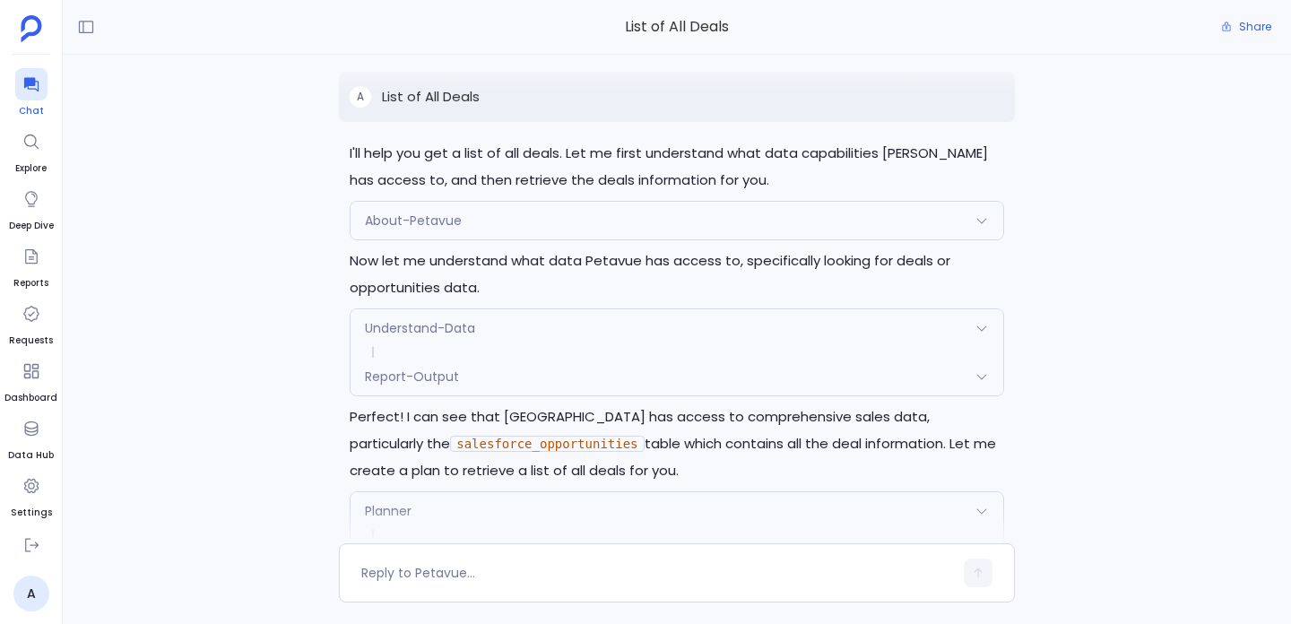
click at [26, 84] on icon at bounding box center [30, 85] width 14 height 14
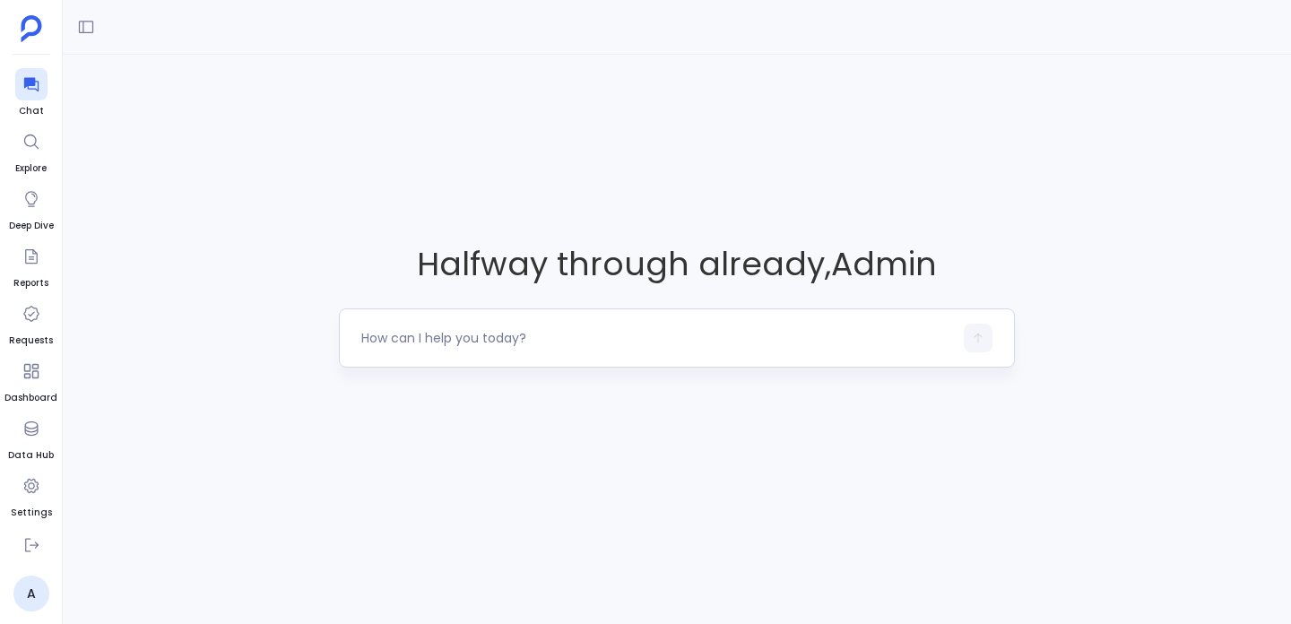
click at [394, 324] on div at bounding box center [657, 338] width 592 height 29
click at [392, 326] on div at bounding box center [657, 338] width 592 height 29
click at [391, 333] on textarea at bounding box center [657, 338] width 592 height 18
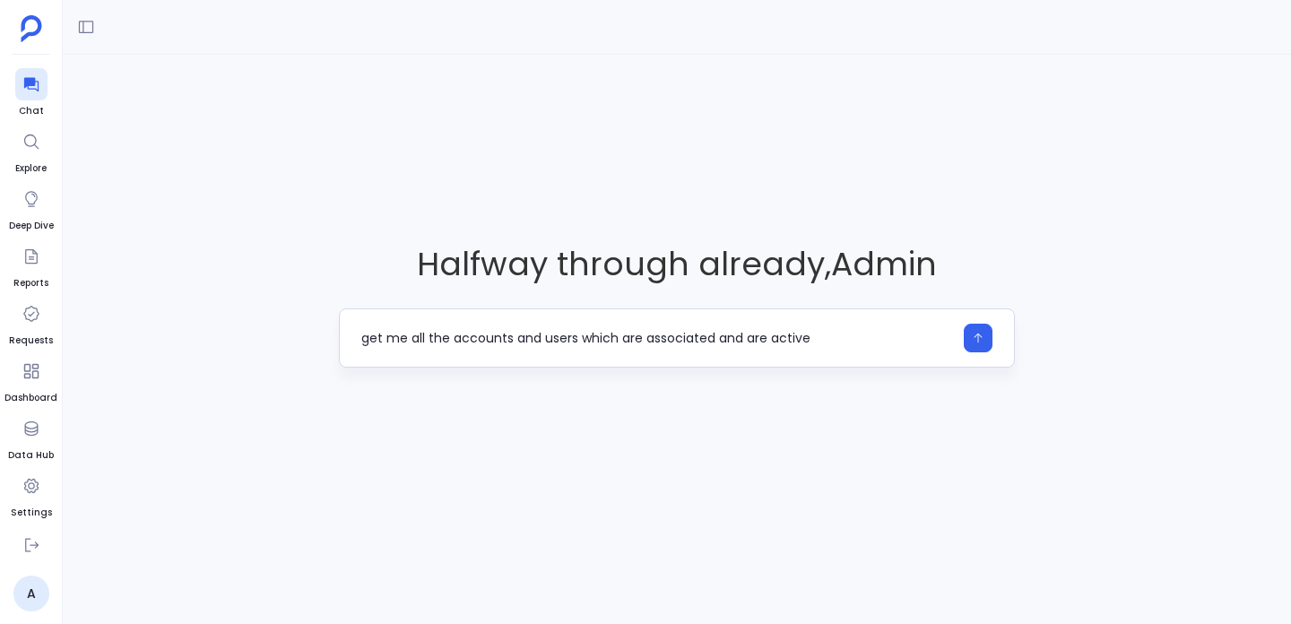
click at [818, 337] on textarea "get me all the accounts and users which are associated and are active" at bounding box center [657, 338] width 592 height 18
type textarea "get me all the accounts and users which are associated and are active"
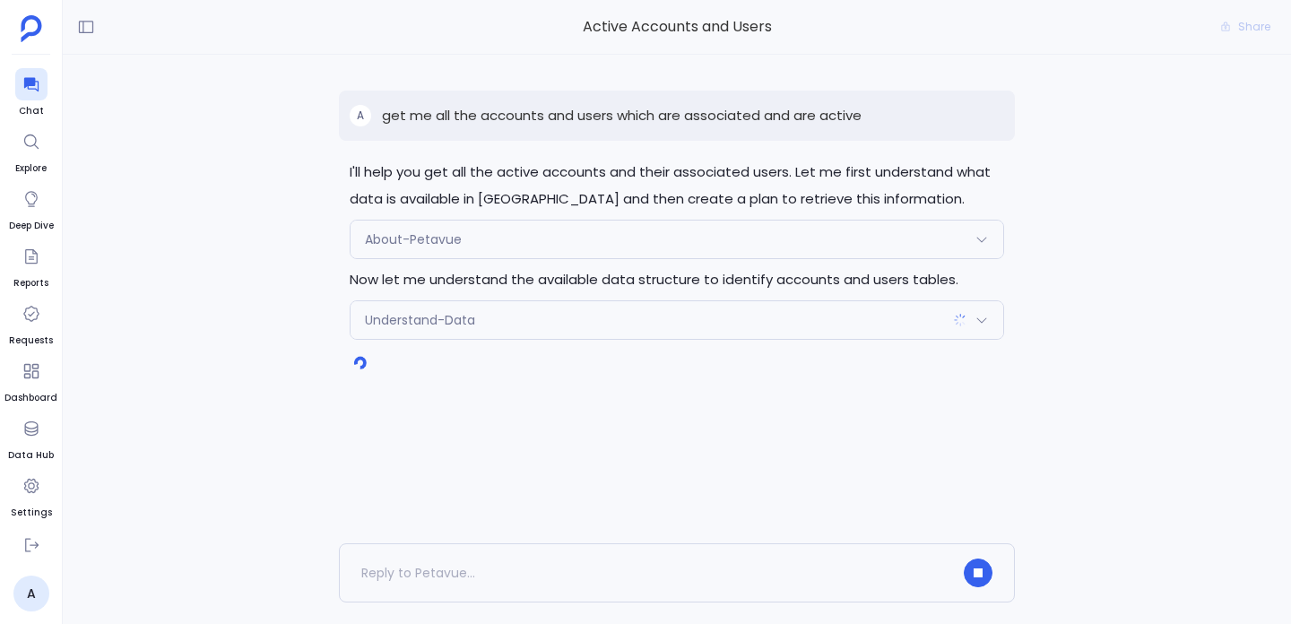
click at [448, 325] on span "Understand-Data" at bounding box center [420, 320] width 110 height 18
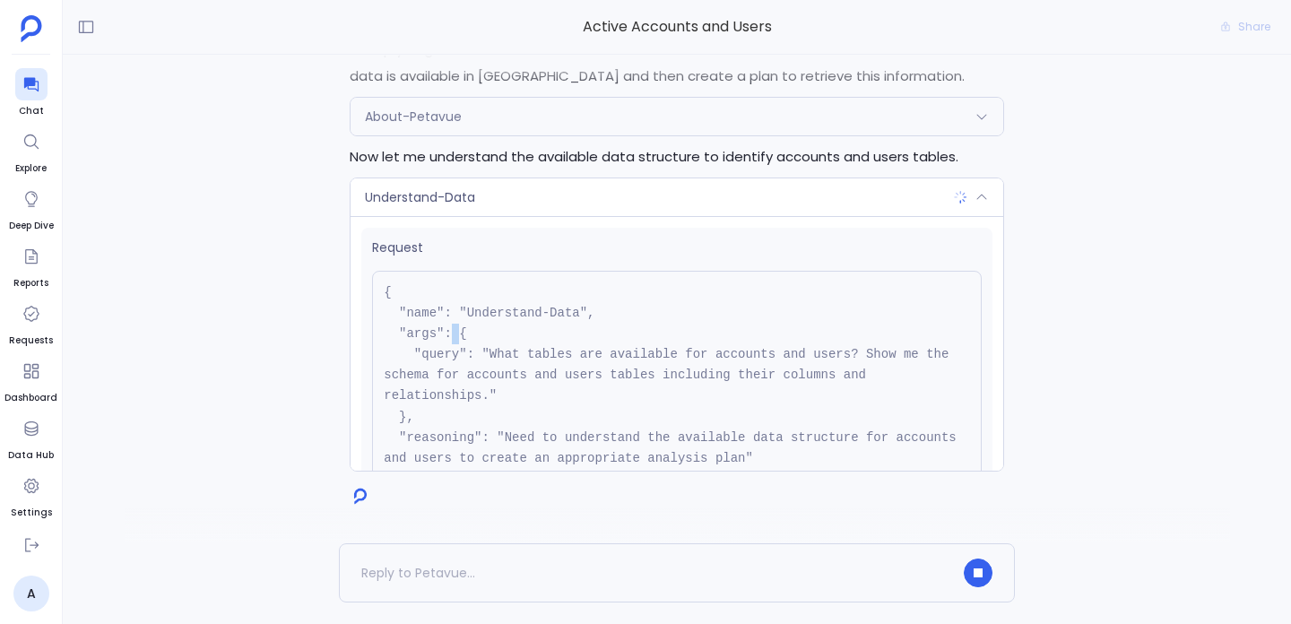
click at [448, 325] on pre "{ "name": "Understand-Data", "args": { "query": "What tables are available for …" at bounding box center [677, 386] width 610 height 230
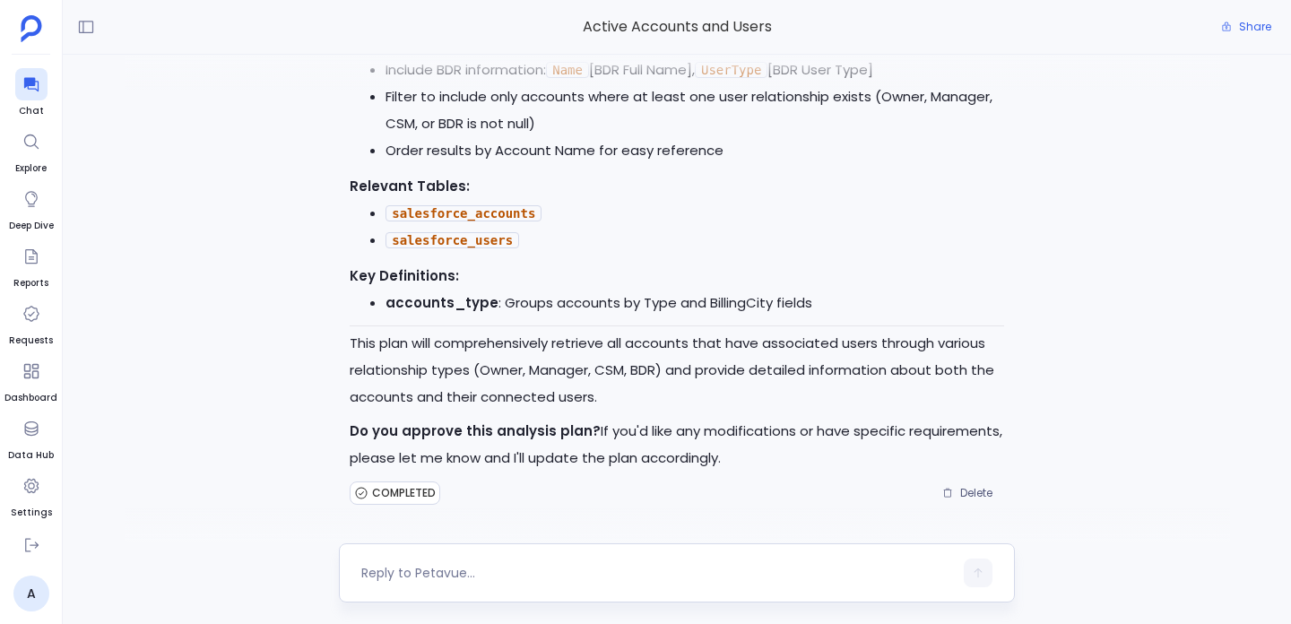
click at [514, 570] on textarea at bounding box center [657, 573] width 592 height 18
type textarea "yes"
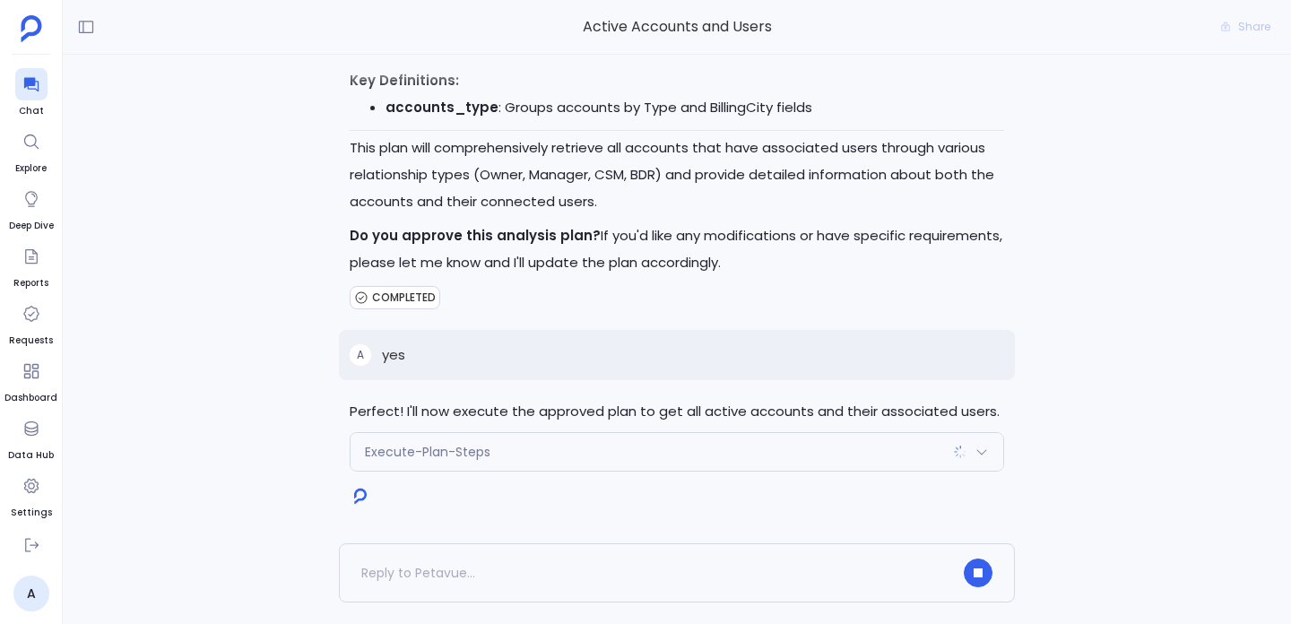
click at [550, 467] on div "Execute-Plan-Steps" at bounding box center [677, 452] width 653 height 38
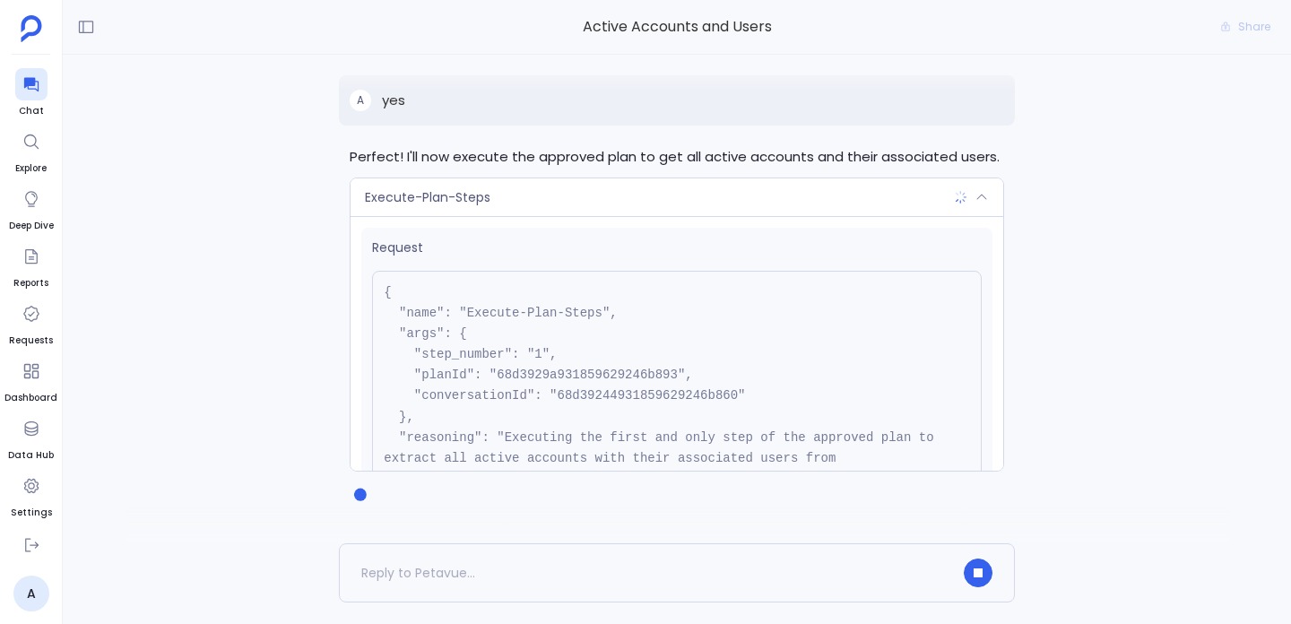
click at [569, 373] on pre "{ "name": "Execute-Plan-Steps", "args": { "step_number": "1", "planId": "68d392…" at bounding box center [677, 396] width 610 height 251
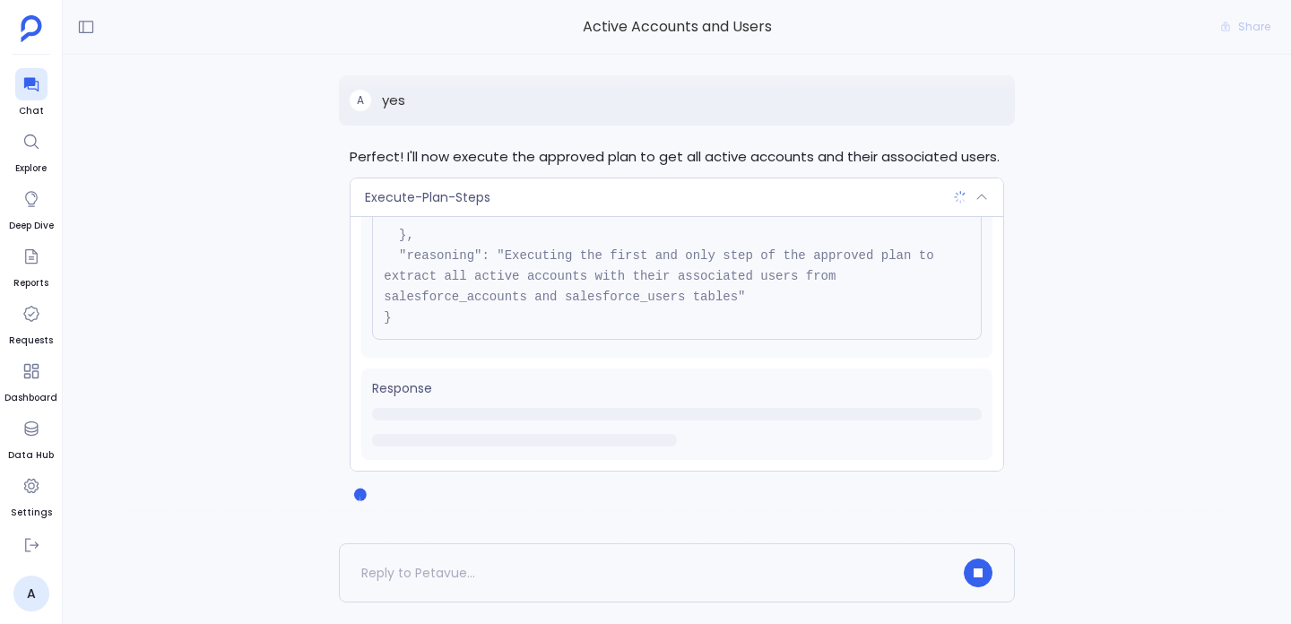
click at [608, 186] on div "Execute-Plan-Steps" at bounding box center [677, 197] width 653 height 38
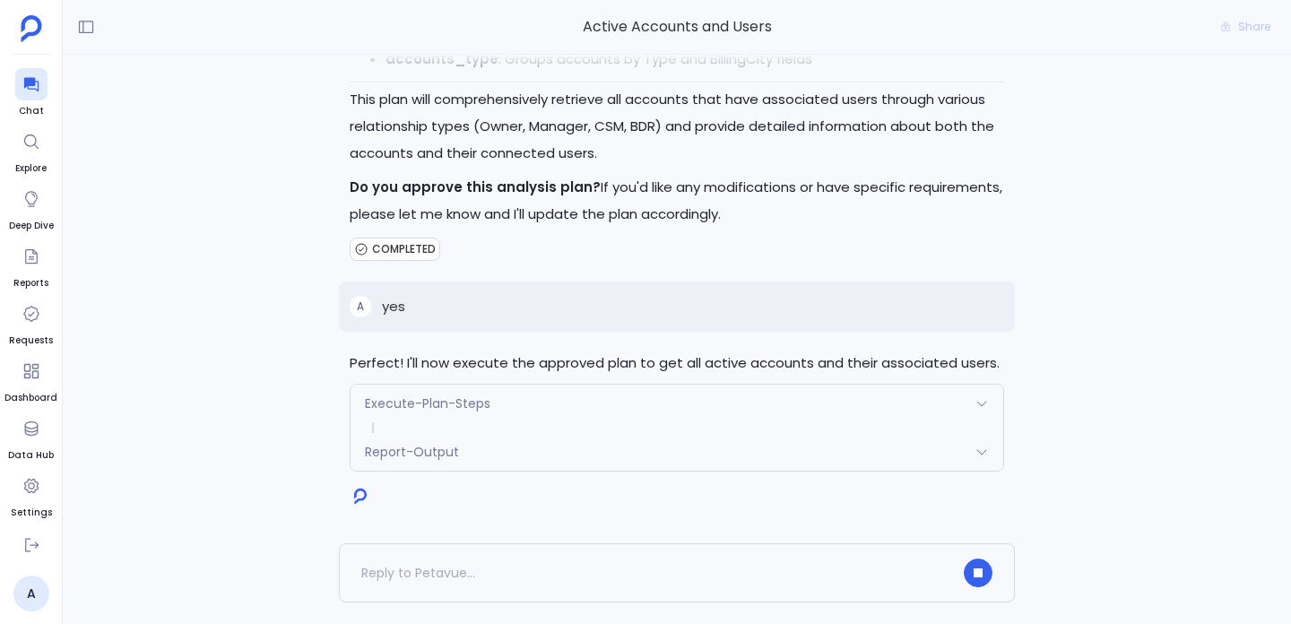
click at [524, 434] on div "Report-Output" at bounding box center [677, 452] width 653 height 38
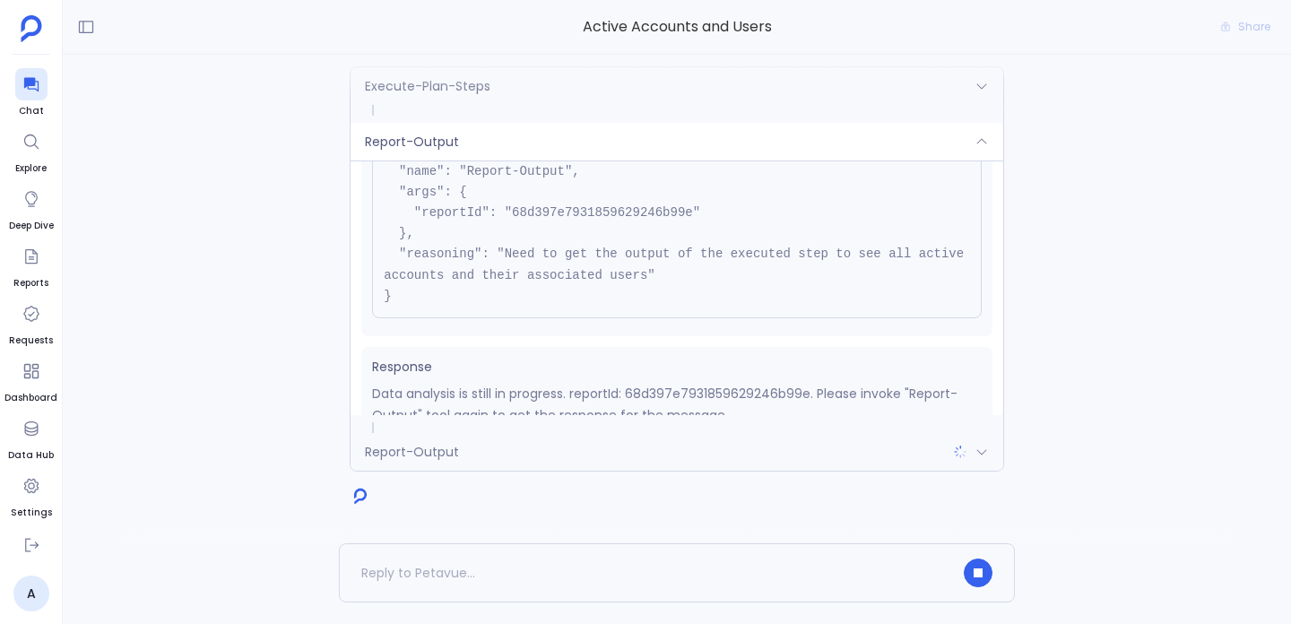
scroll to position [13, 0]
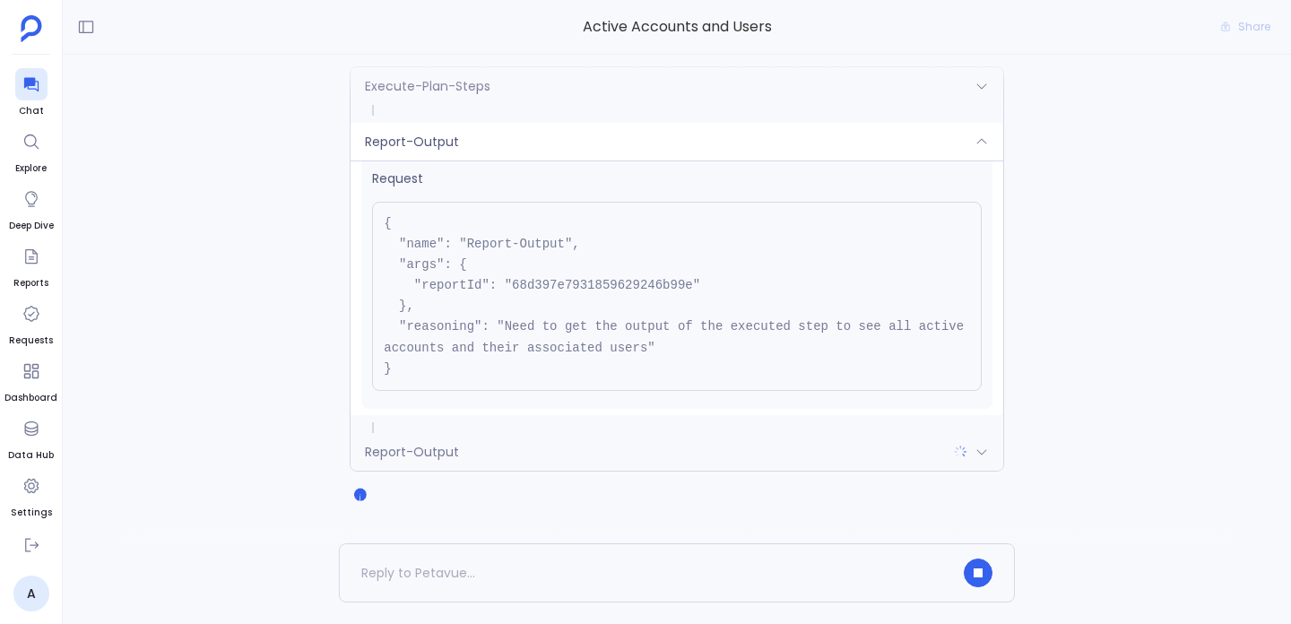
click at [485, 139] on div "Report-Output" at bounding box center [677, 142] width 653 height 38
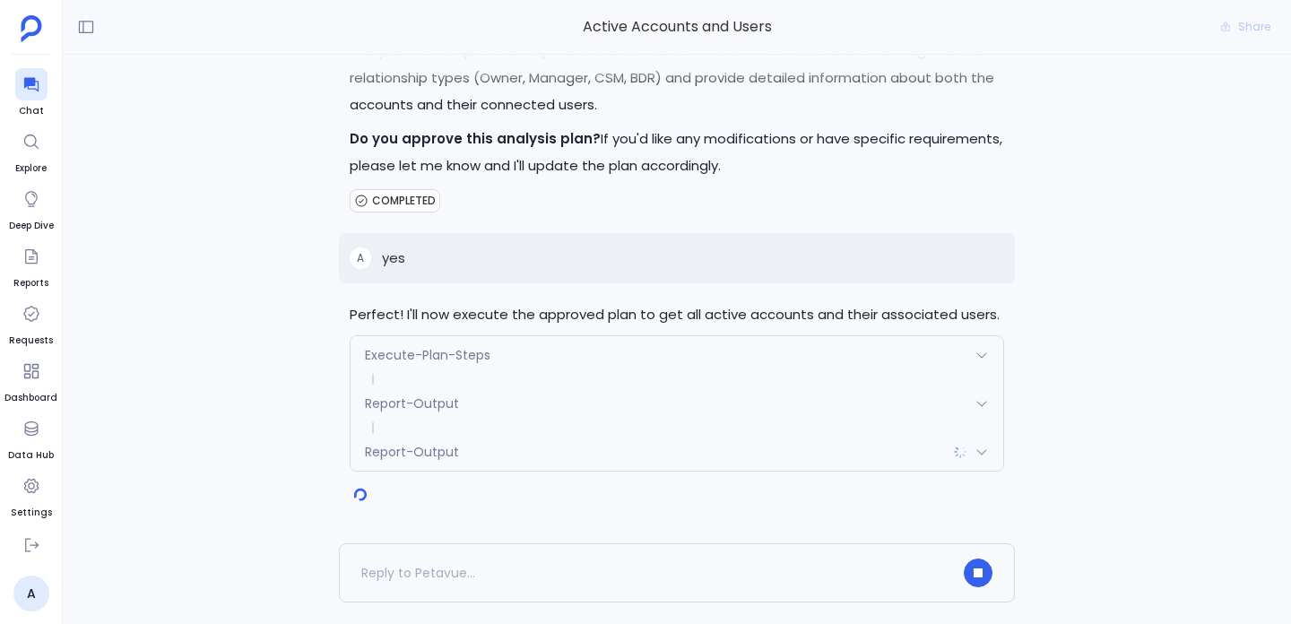
click at [492, 461] on div "Report-Output" at bounding box center [677, 452] width 653 height 38
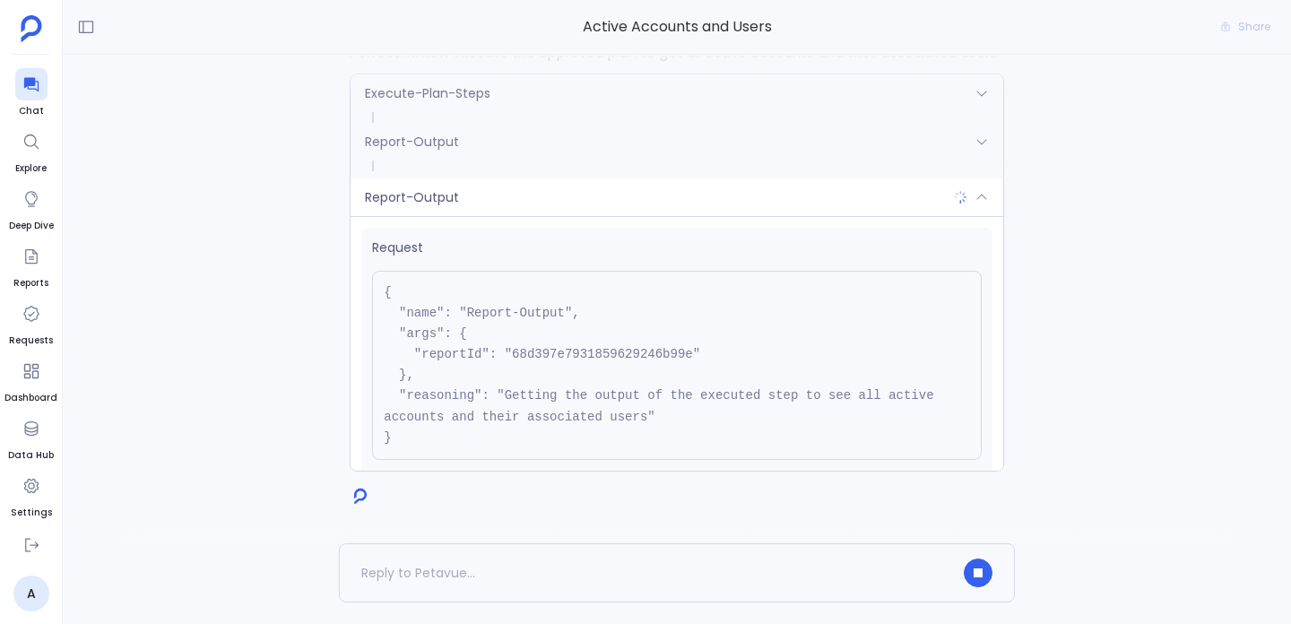
scroll to position [120, 0]
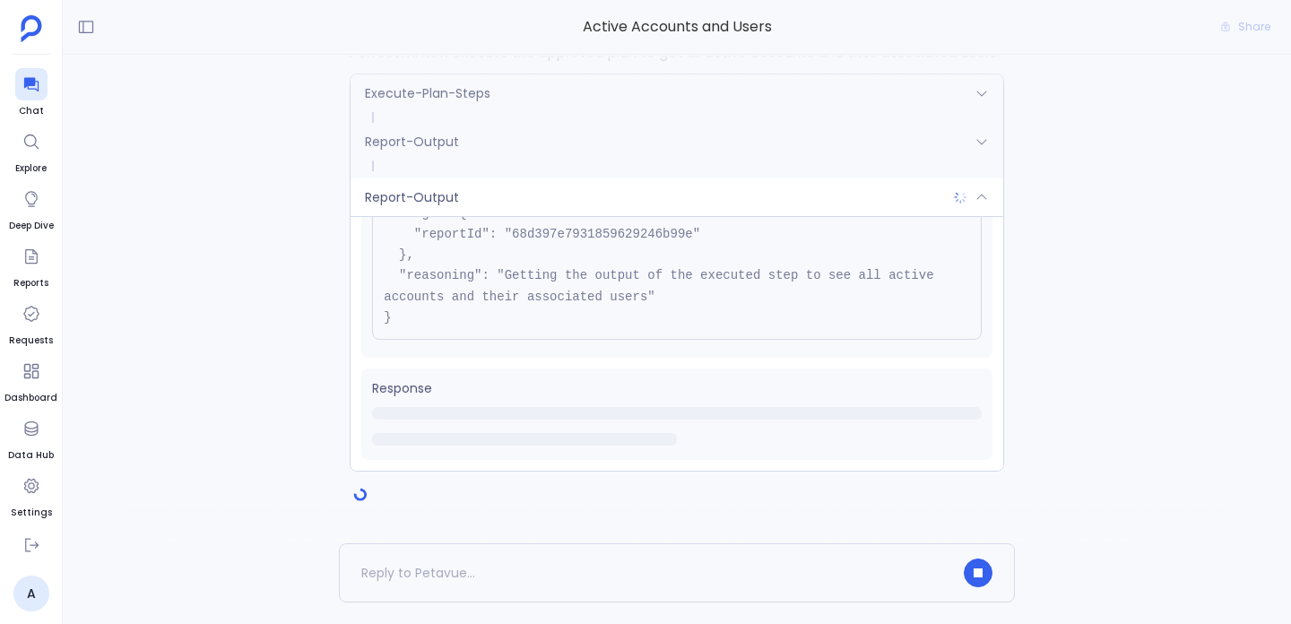
click at [476, 297] on pre "{ "name": "Report-Output", "args": { "reportId": "68d397e7931859629246b99e" }, …" at bounding box center [677, 245] width 610 height 189
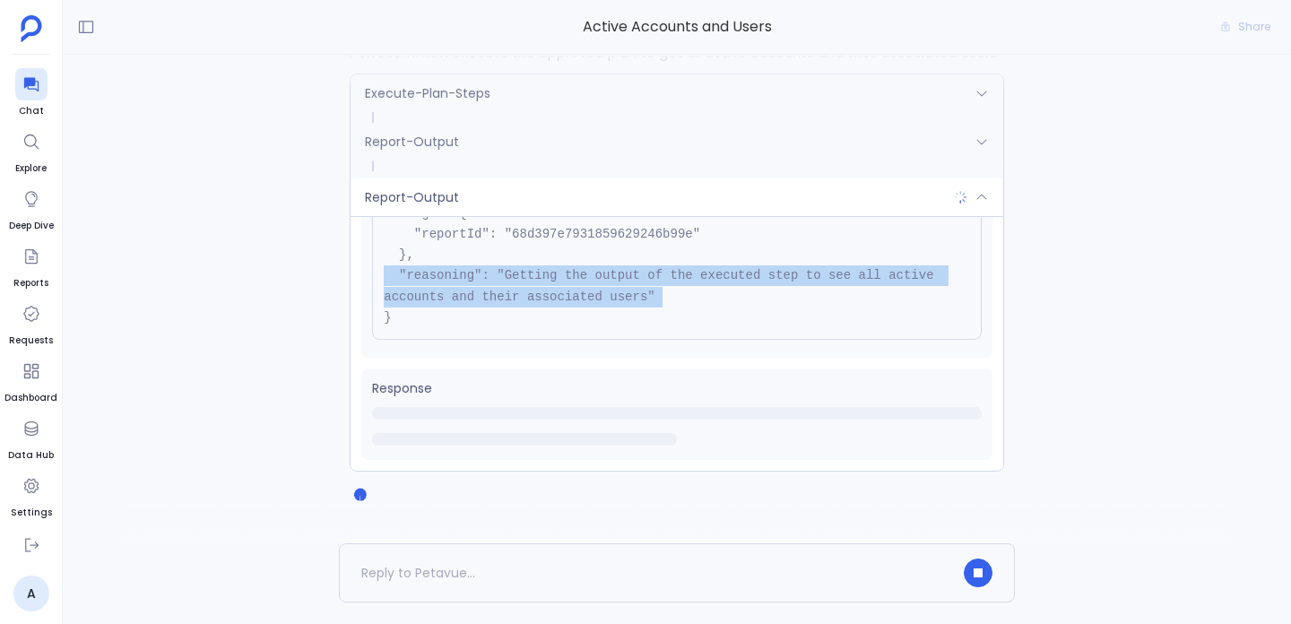
click at [476, 297] on pre "{ "name": "Report-Output", "args": { "reportId": "68d397e7931859629246b99e" }, …" at bounding box center [677, 245] width 610 height 189
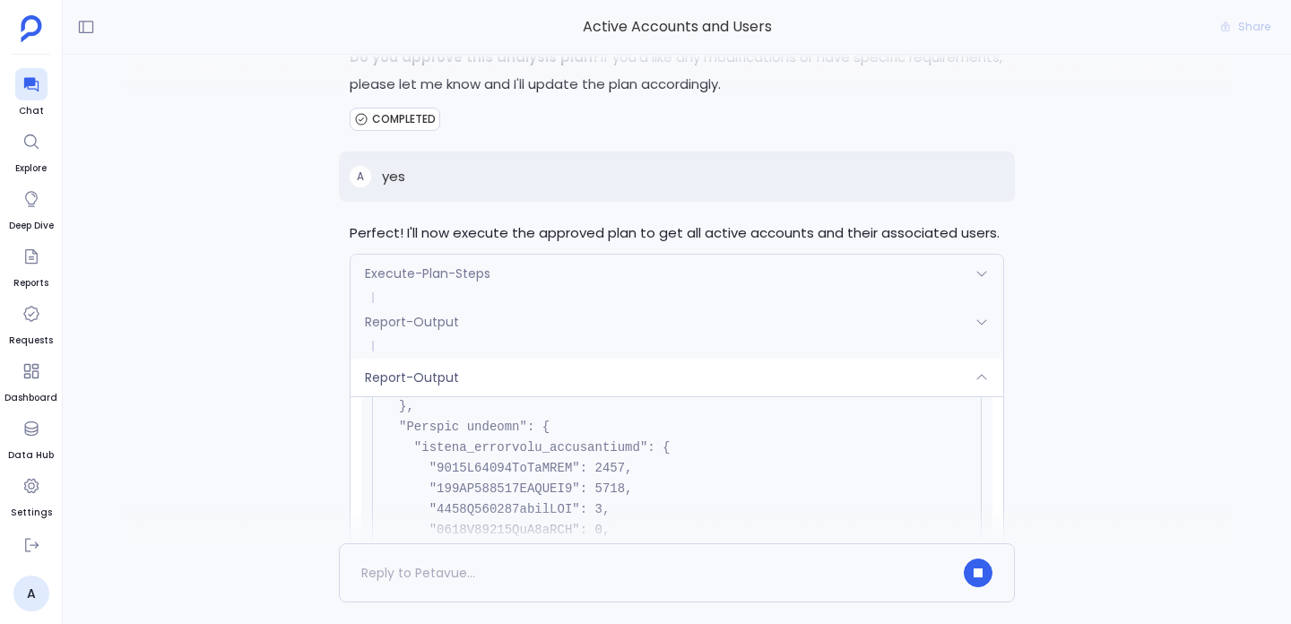
scroll to position [0, 0]
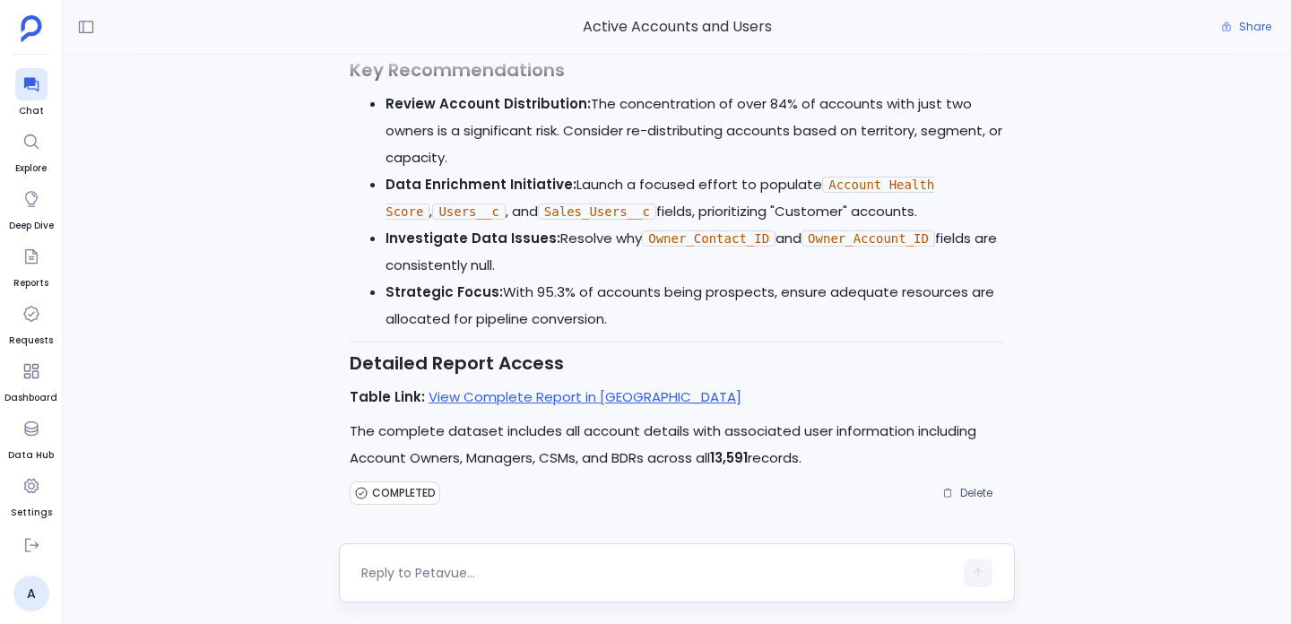
click at [446, 576] on textarea at bounding box center [657, 573] width 592 height 18
click at [446, 569] on textarea "now get me accoutns and" at bounding box center [657, 573] width 592 height 18
click at [551, 570] on textarea "now get me opportunities and associated contacts" at bounding box center [657, 573] width 592 height 18
type textarea "now get me opportunities and associated contacts"
